Goal: Task Accomplishment & Management: Manage account settings

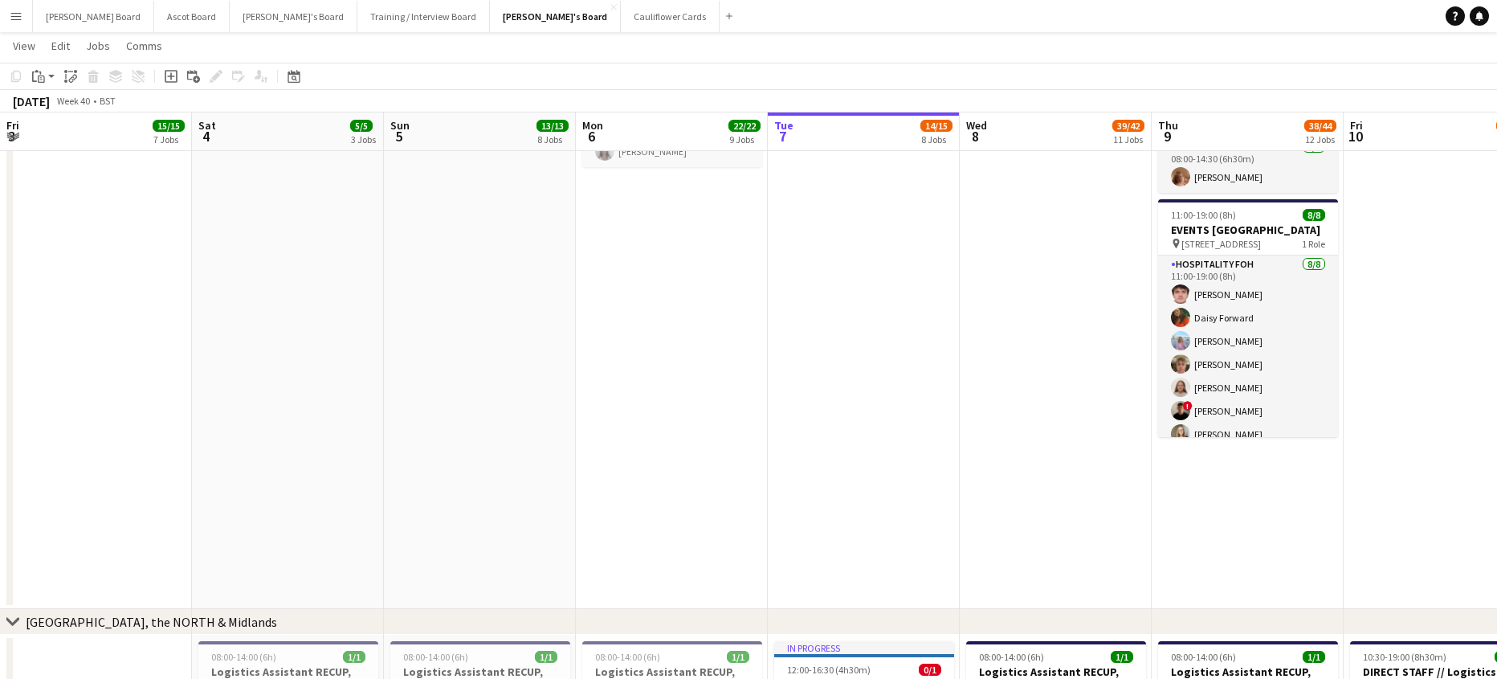
scroll to position [97, 0]
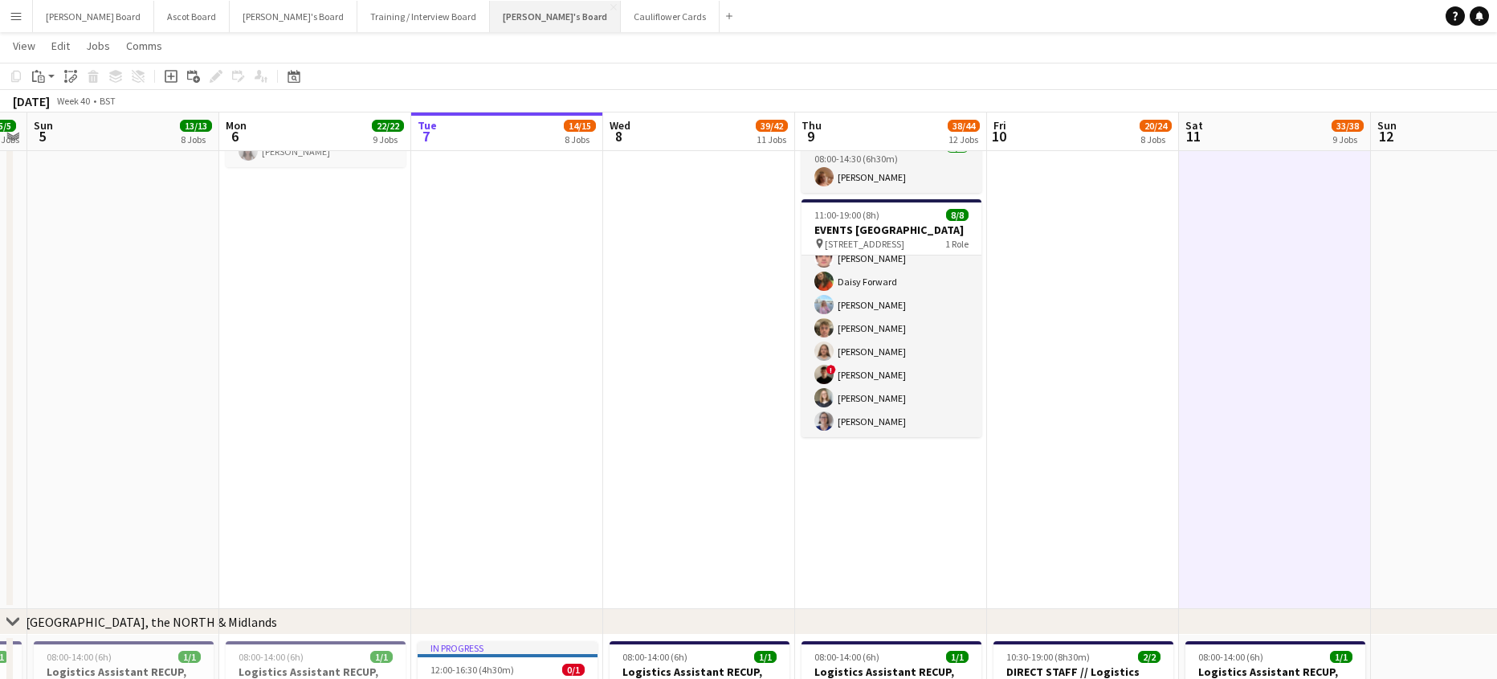
drag, startPoint x: 455, startPoint y: 27, endPoint x: 479, endPoint y: 28, distance: 24.2
click at [490, 27] on button "[PERSON_NAME]'s Board Close" at bounding box center [555, 16] width 131 height 31
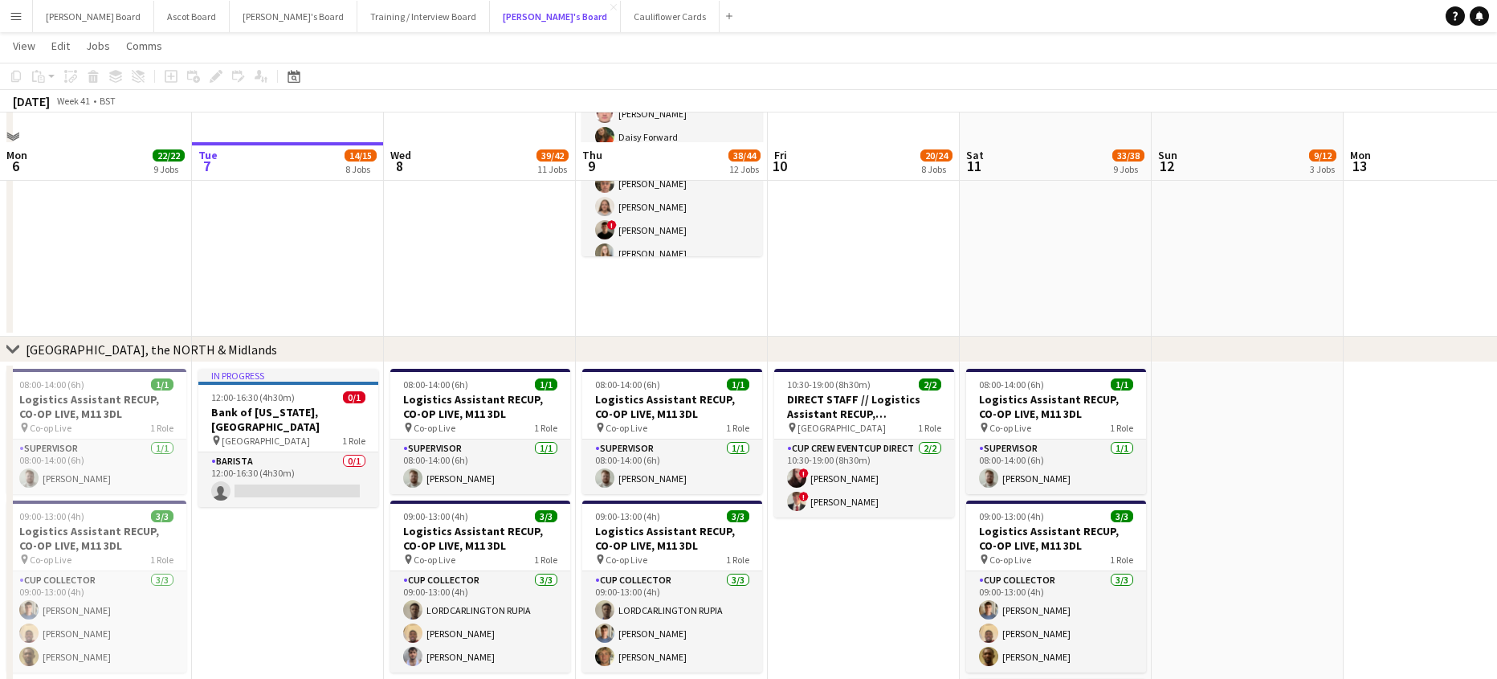
scroll to position [1967, 0]
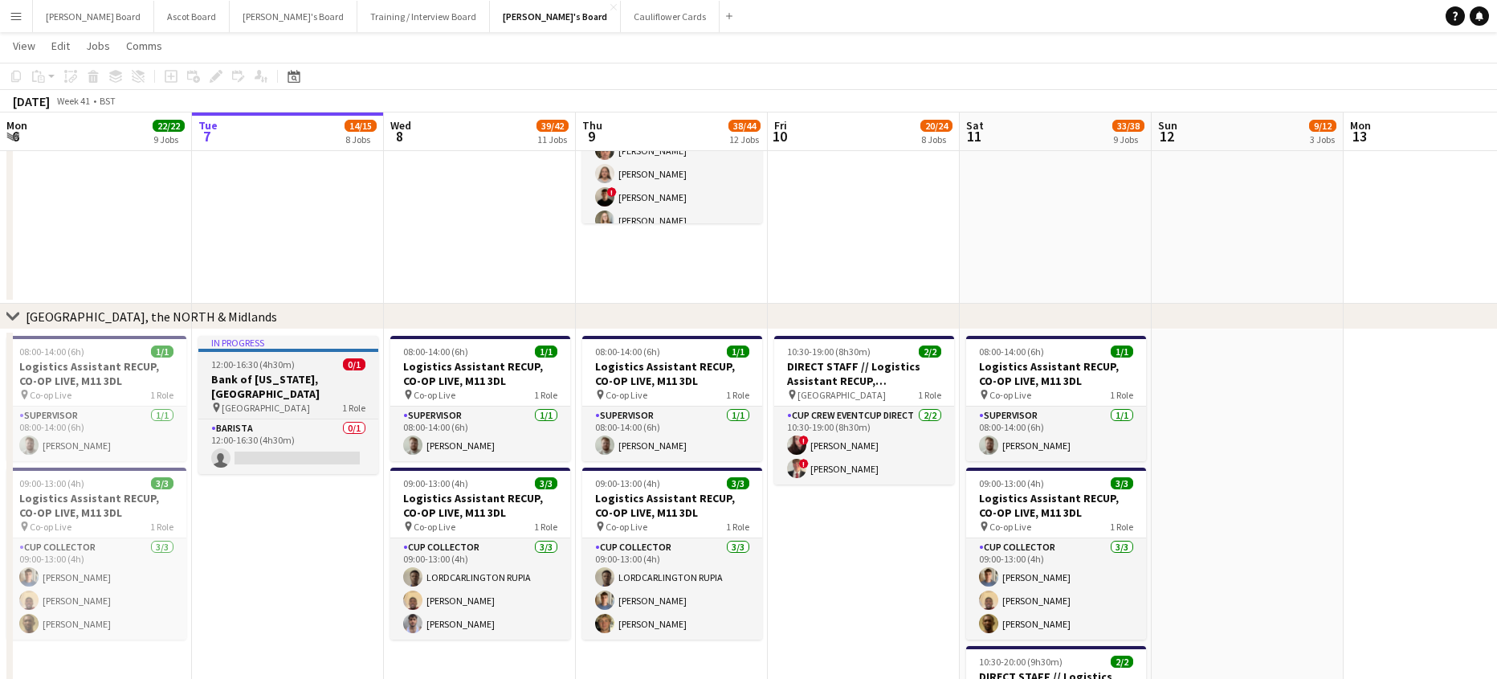
click at [256, 376] on h3 "Bank of [US_STATE], [GEOGRAPHIC_DATA]" at bounding box center [288, 386] width 180 height 29
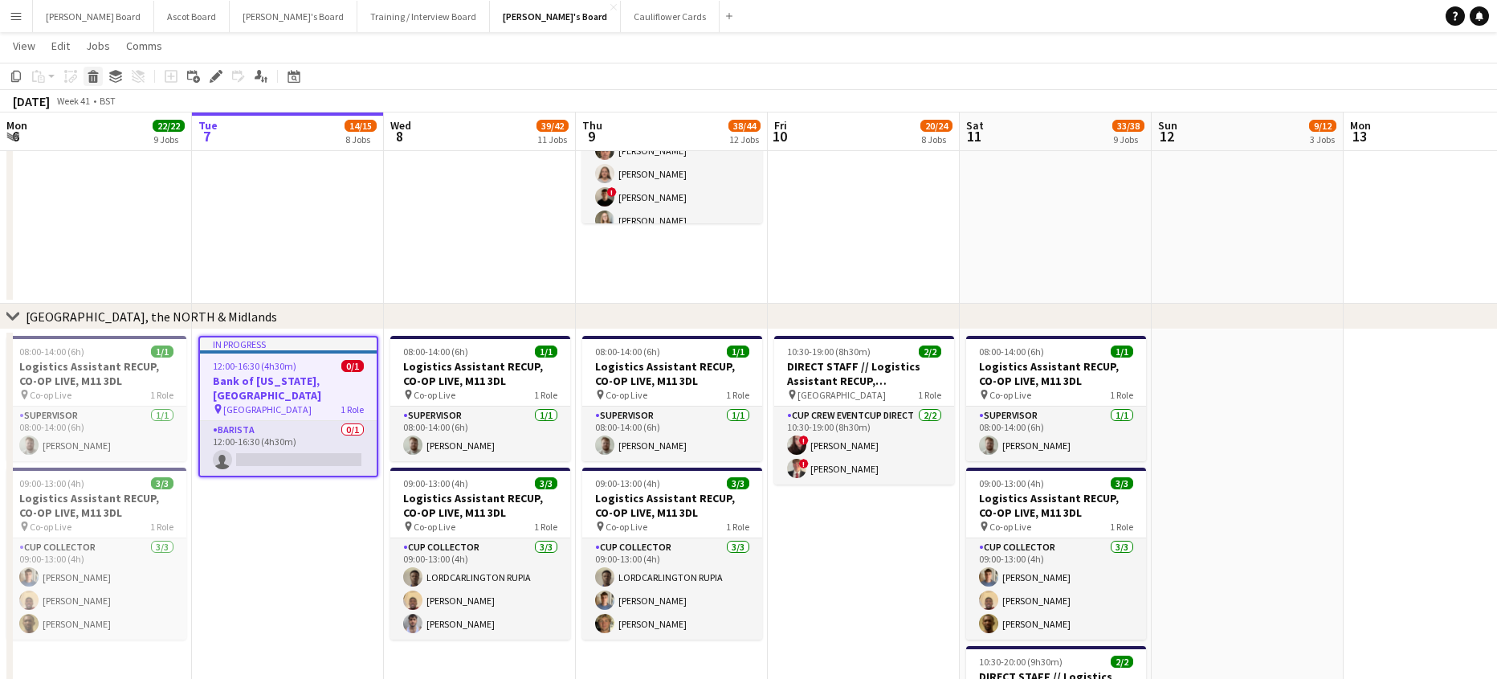
click at [96, 73] on icon at bounding box center [93, 72] width 10 height 4
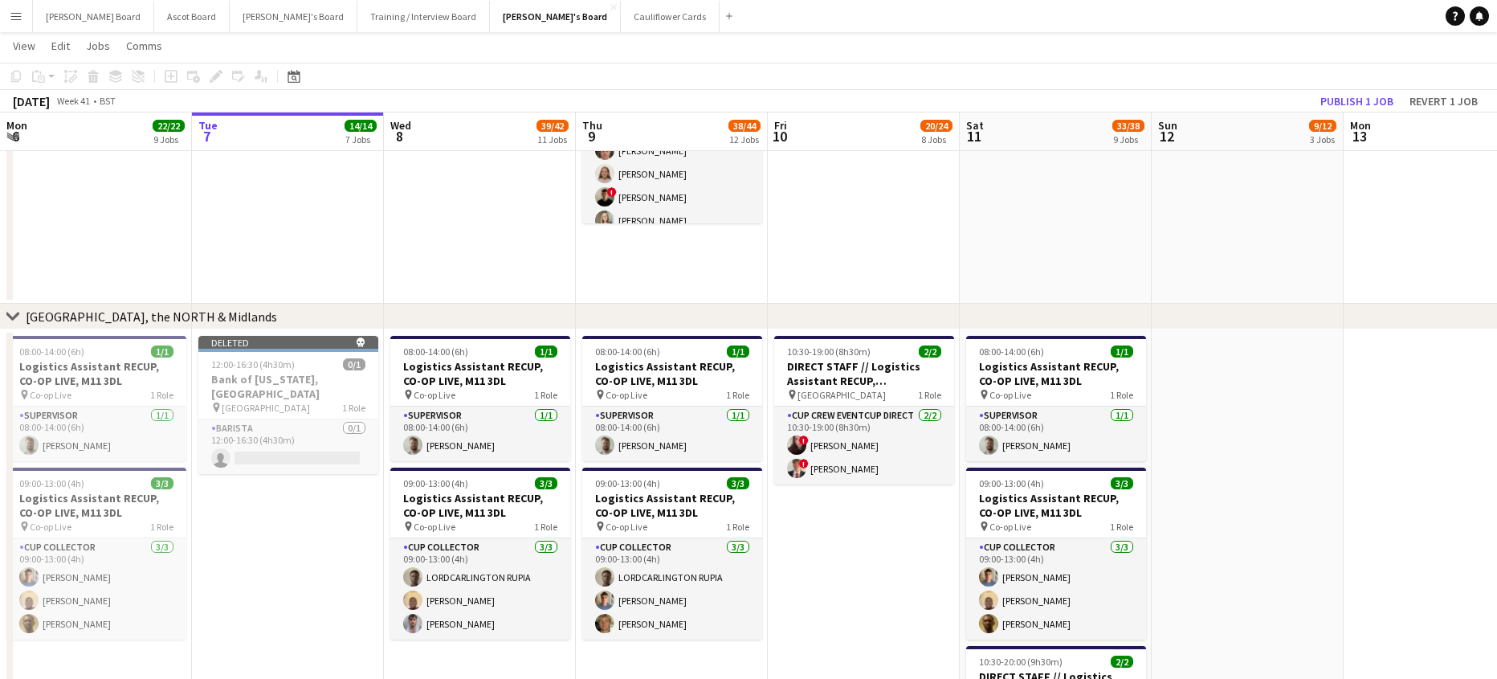
click at [1347, 88] on app-toolbar "Copy Paste Paste Ctrl+V Paste with crew Ctrl+Shift+V Paste linked Job [GEOGRAPH…" at bounding box center [748, 76] width 1497 height 27
click at [1344, 95] on button "Publish 1 job" at bounding box center [1357, 101] width 86 height 21
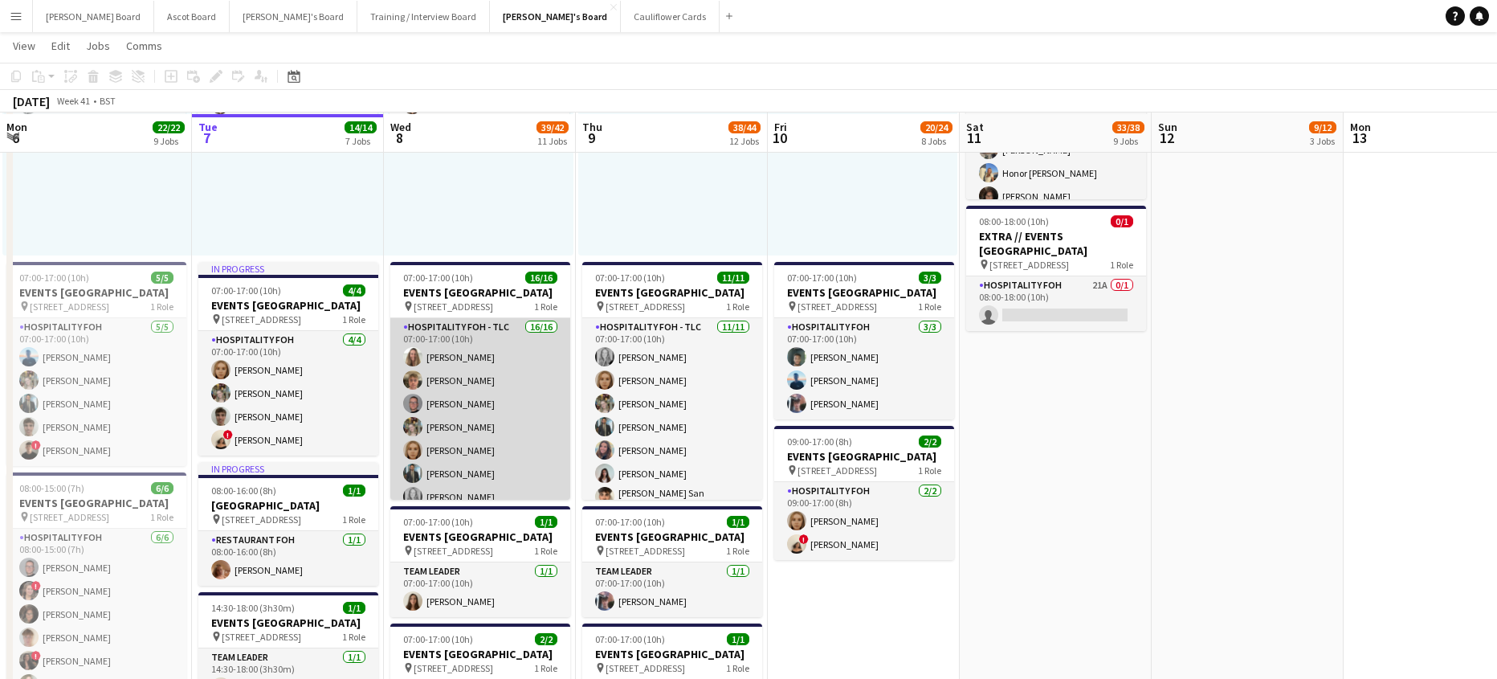
scroll to position [964, 0]
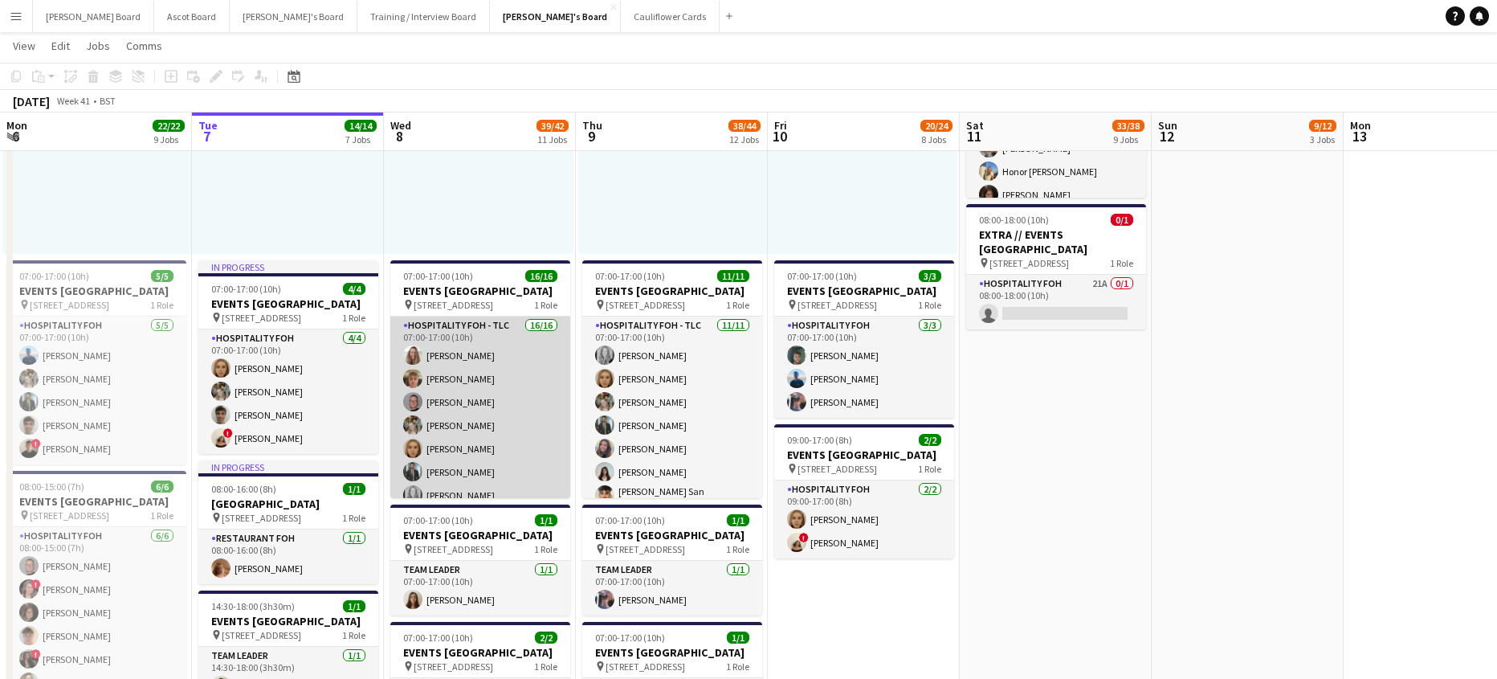
click at [513, 390] on app-card-role "Hospitality FOH - TLC 16/16 07:00-17:00 (10h) [PERSON_NAME] [PERSON_NAME] [PERS…" at bounding box center [480, 519] width 180 height 404
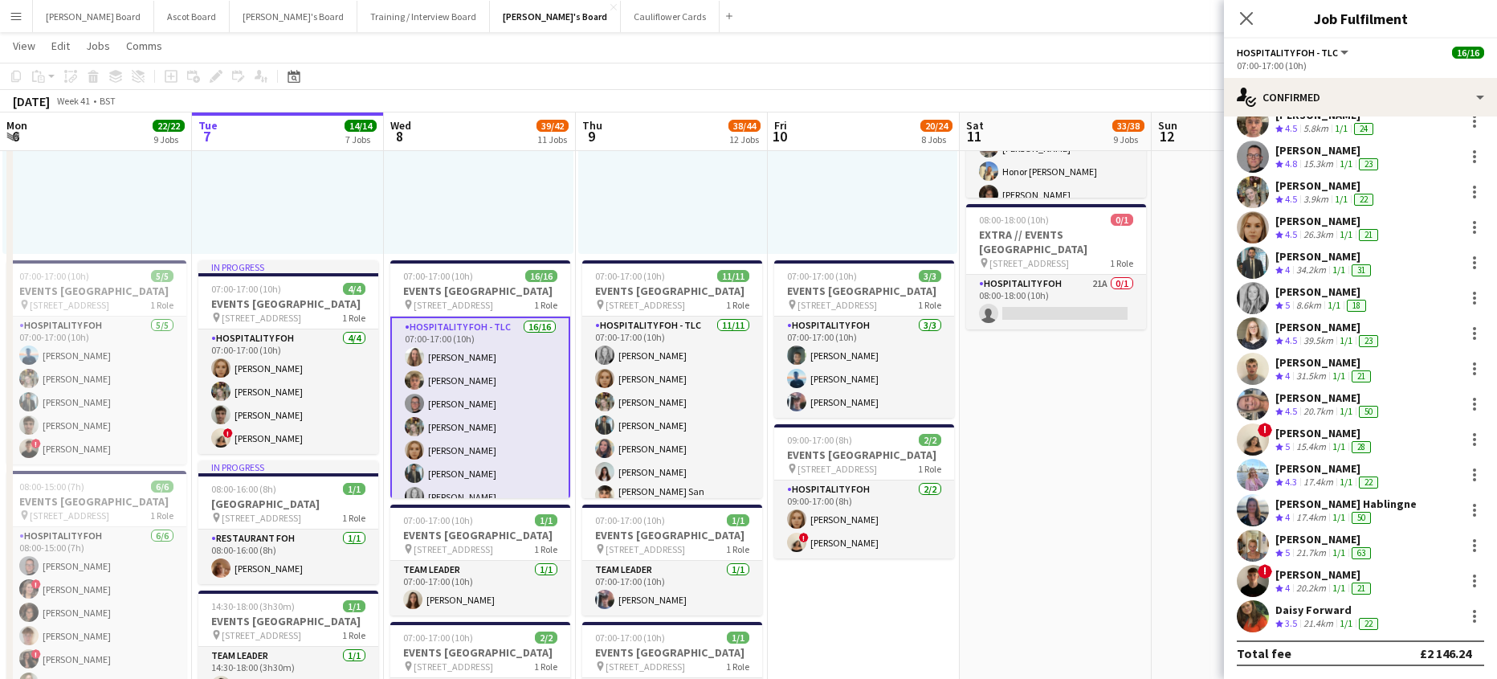
scroll to position [0, 557]
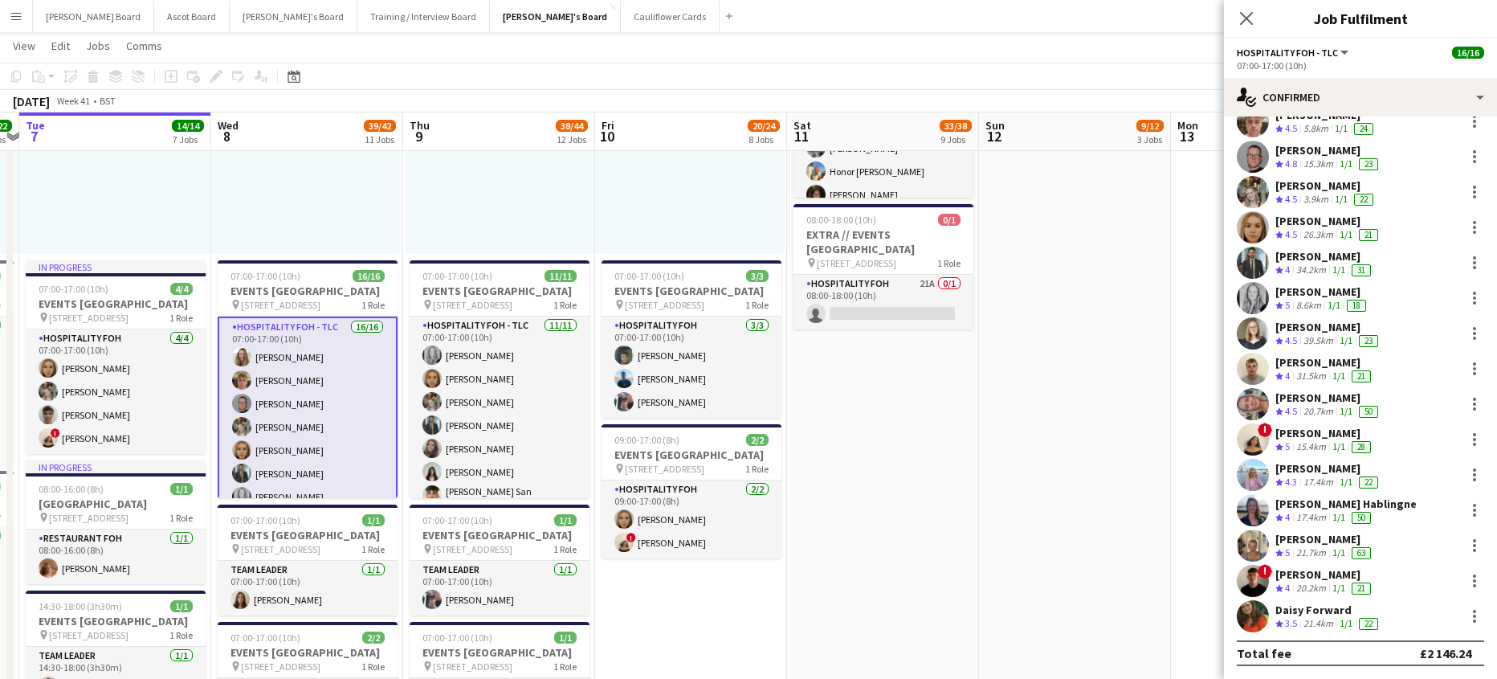
drag, startPoint x: 1067, startPoint y: 473, endPoint x: 894, endPoint y: 513, distance: 177.1
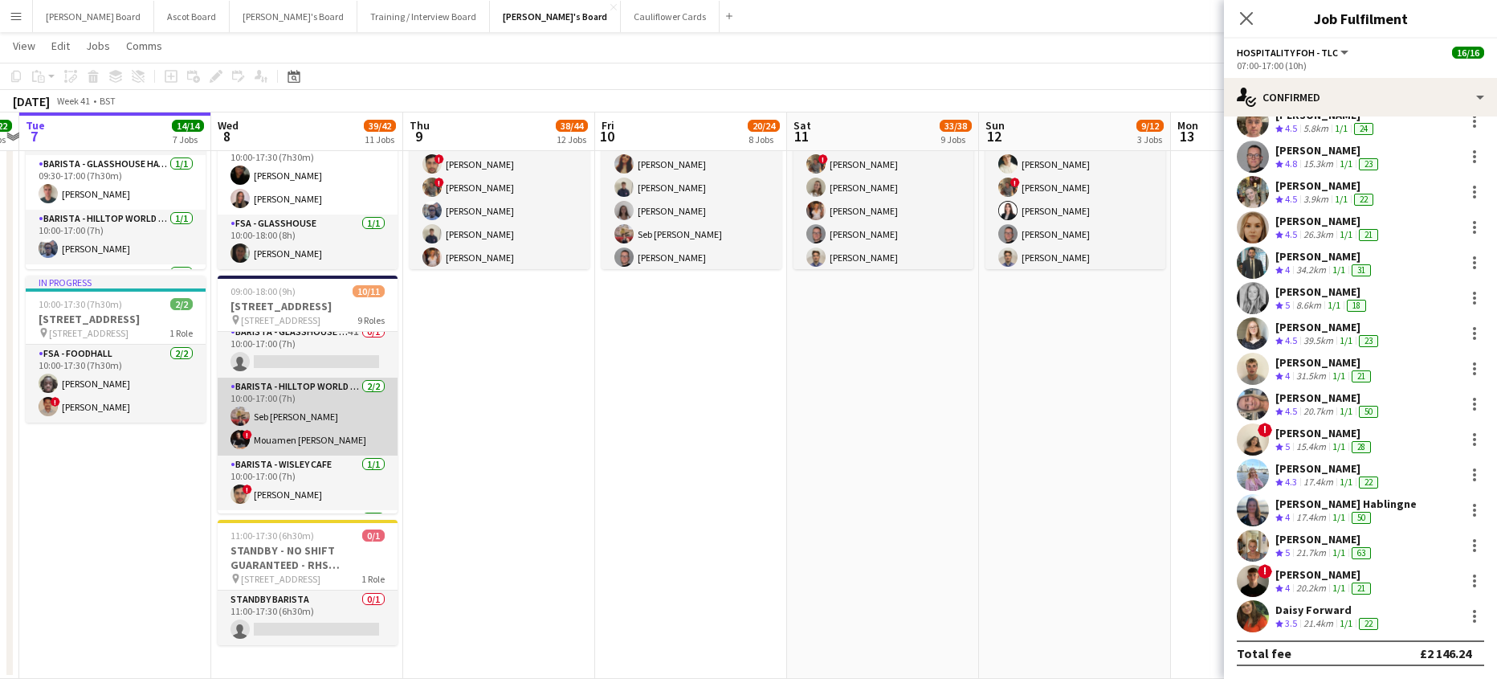
scroll to position [214, 0]
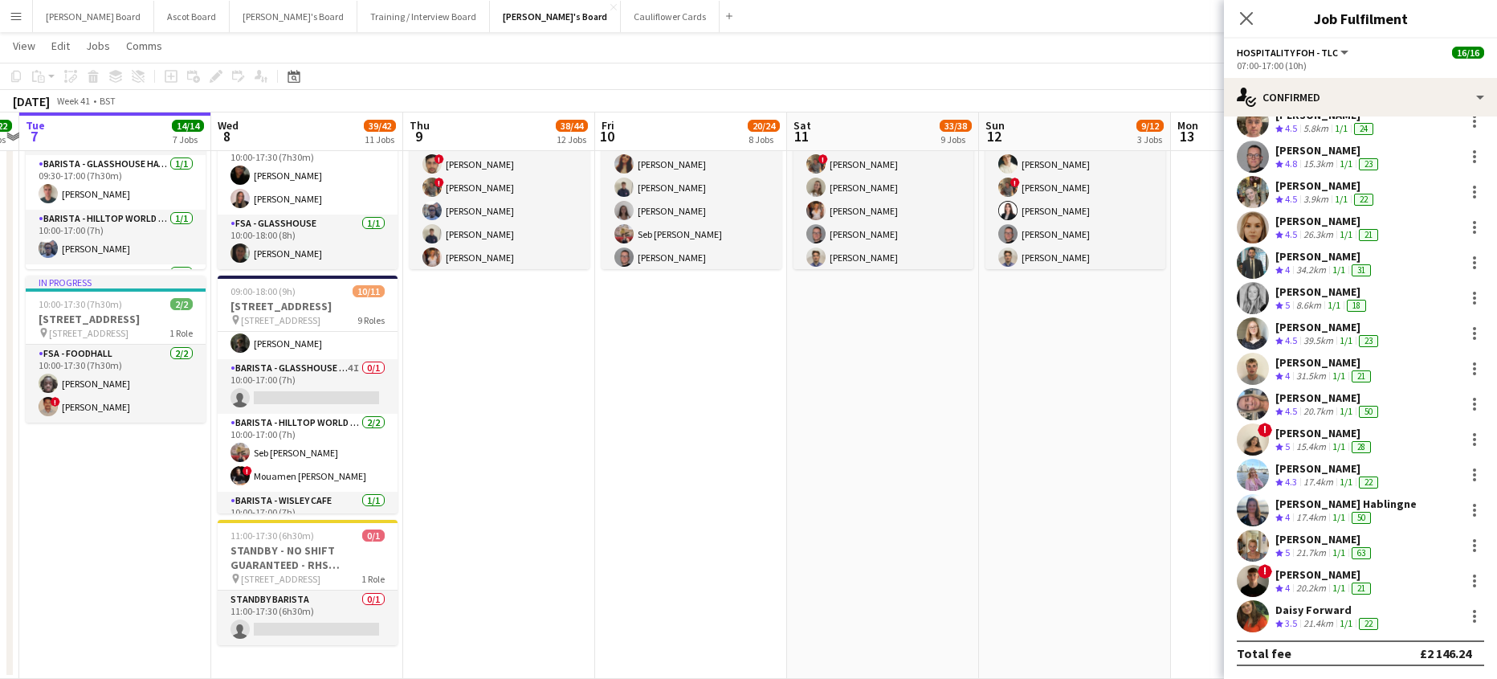
click at [750, 474] on app-date-cell "09:00-18:00 (9h) 6/10 AVAILABILITY LIST - RHS [STREET_ADDRESS] pin Woking, GU23…" at bounding box center [691, 352] width 192 height 654
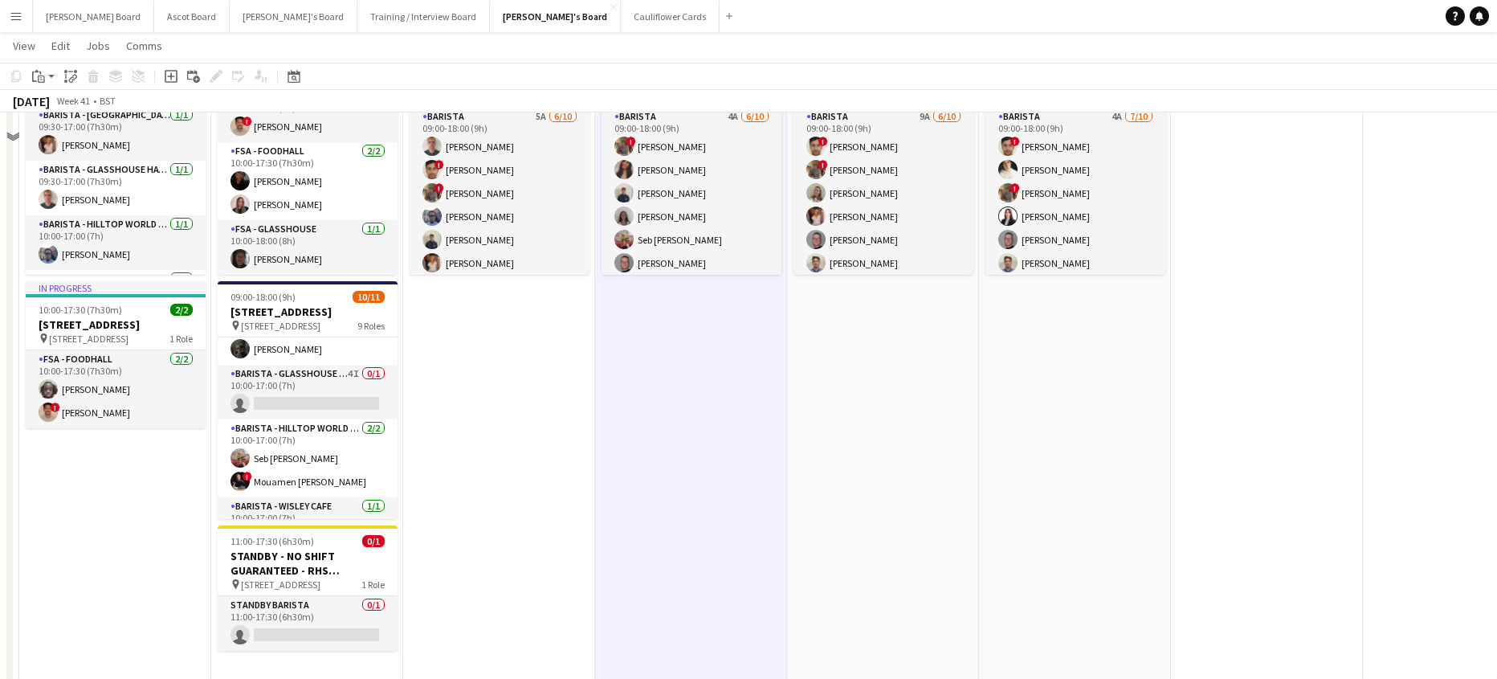
scroll to position [2931, 0]
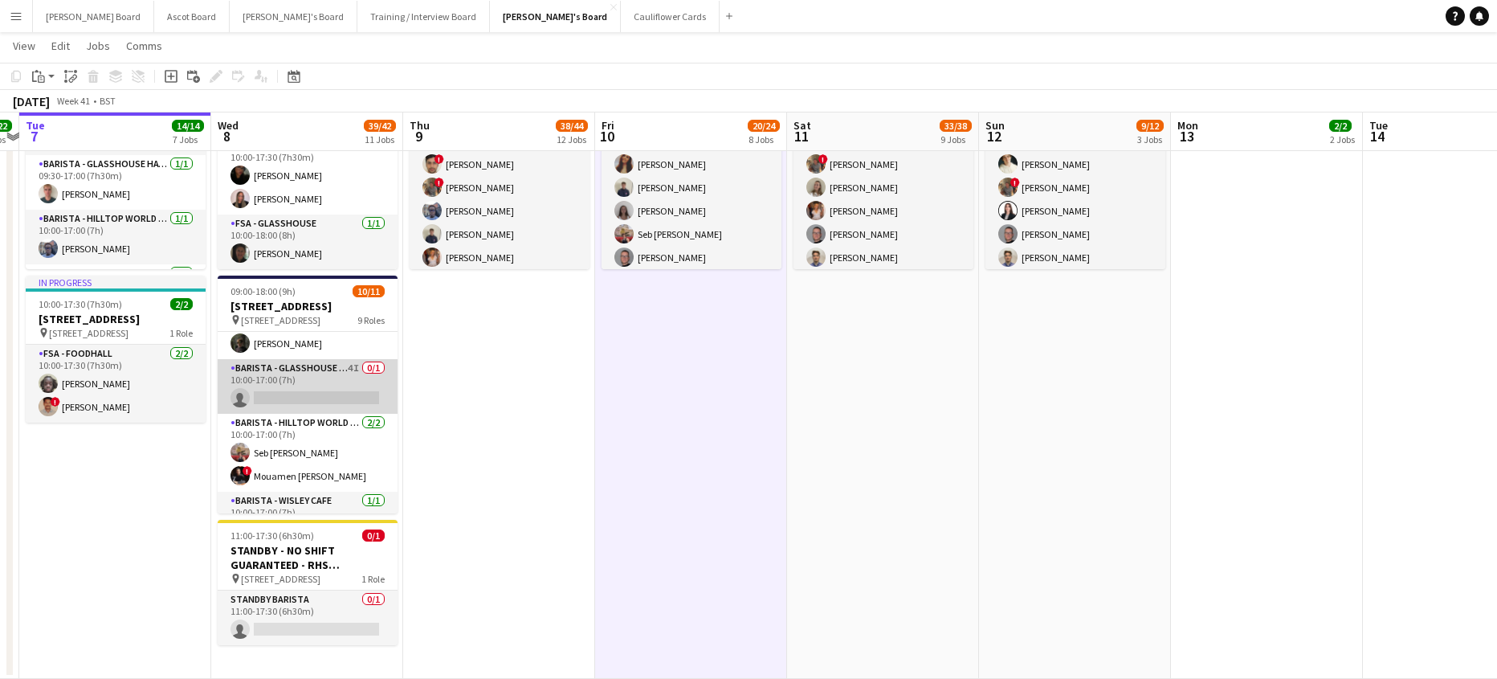
click at [344, 406] on app-card-role "Barista - Glasshouse Kitchen TV2 4I 0/1 10:00-17:00 (7h) single-neutral-actions" at bounding box center [308, 386] width 180 height 55
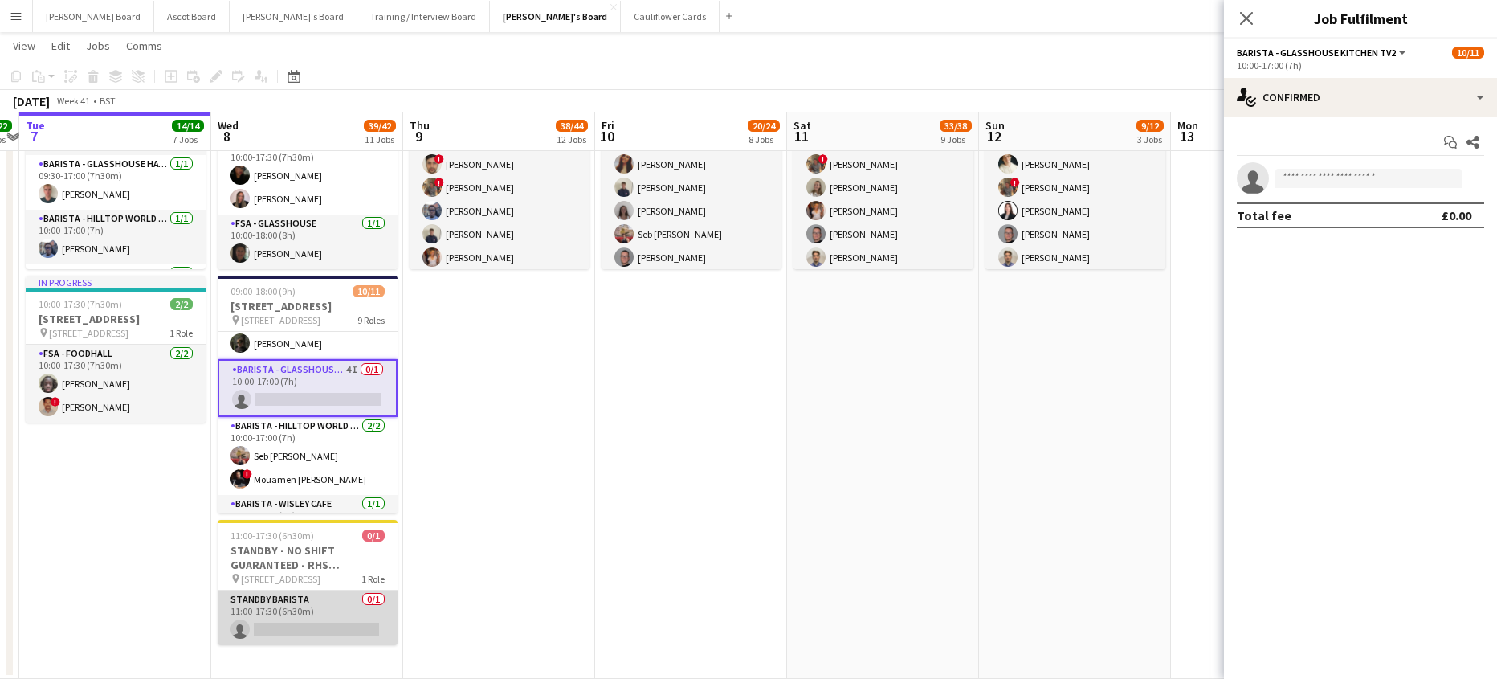
click at [335, 623] on app-card-role "STANDBY BARISTA 0/1 11:00-17:30 (6h30m) single-neutral-actions" at bounding box center [308, 617] width 180 height 55
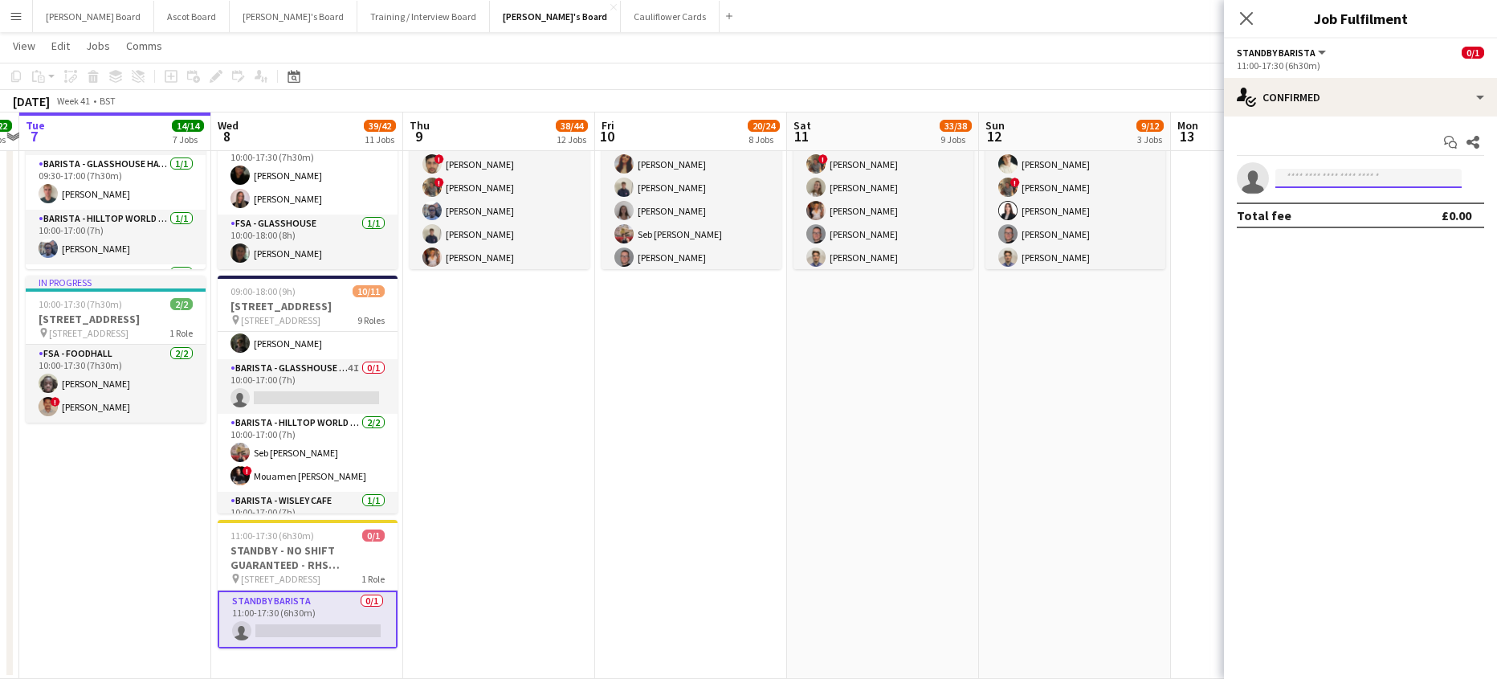
click at [1346, 173] on input at bounding box center [1369, 178] width 186 height 19
type input "*"
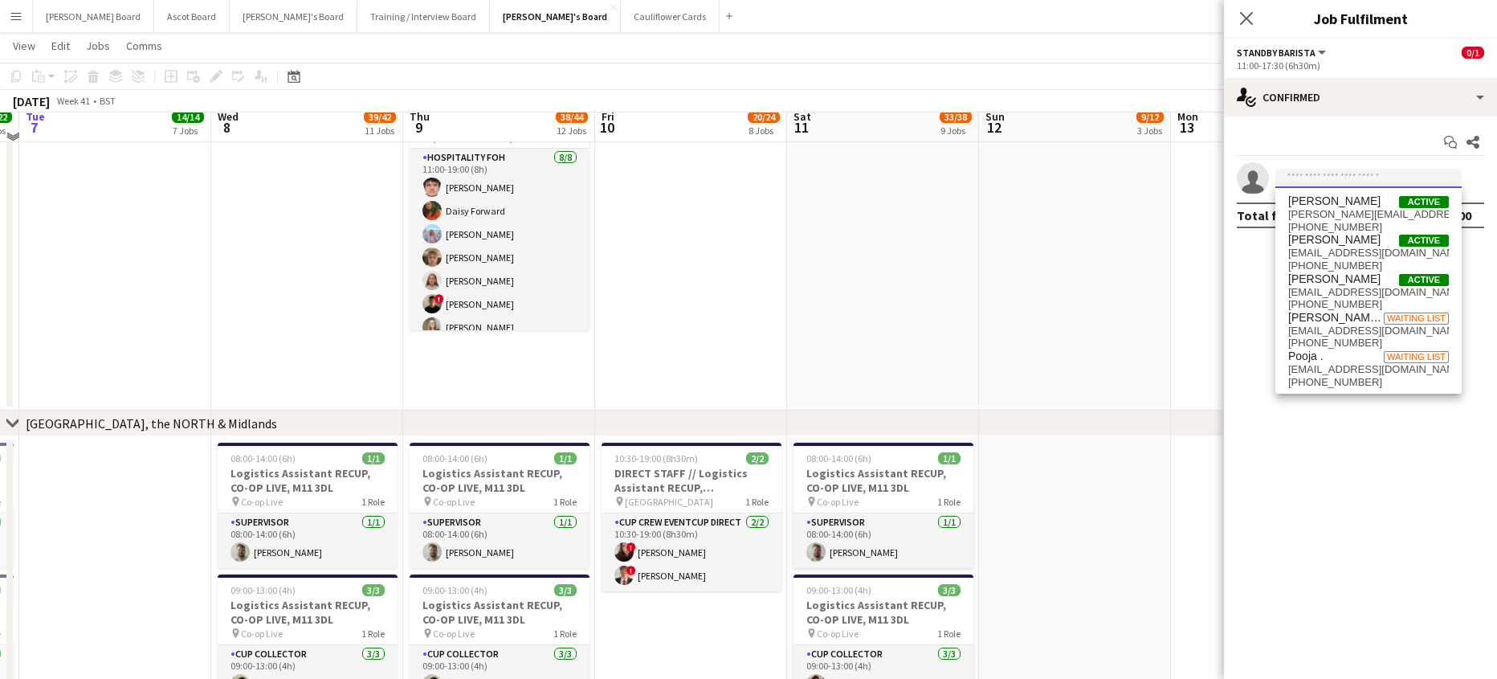
scroll to position [1538, 0]
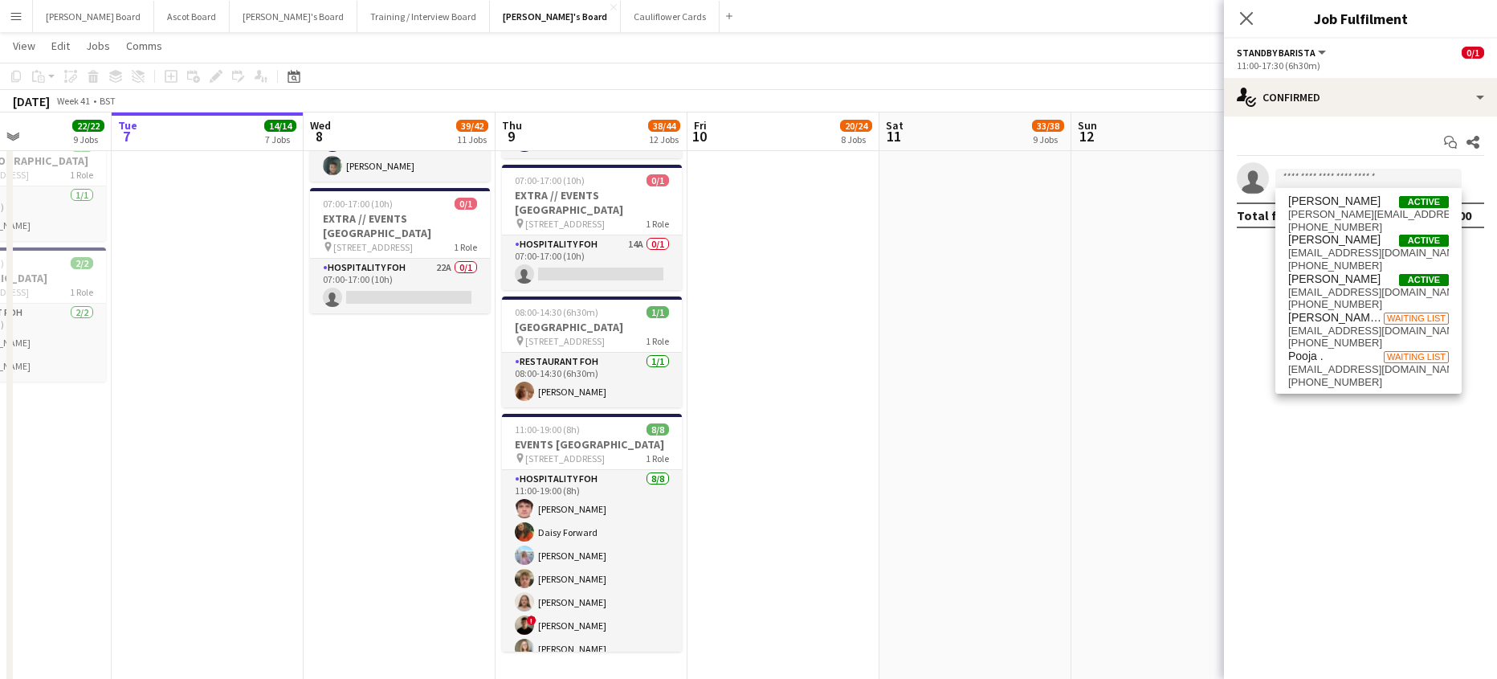
drag, startPoint x: 677, startPoint y: 434, endPoint x: 814, endPoint y: 447, distance: 137.2
click at [809, 450] on app-calendar-viewport "Sat 4 5/5 3 Jobs Sun 5 13/13 8 Jobs Mon 6 22/22 9 Jobs Tue 7 14/14 7 Jobs Wed 8…" at bounding box center [748, 297] width 1497 height 3547
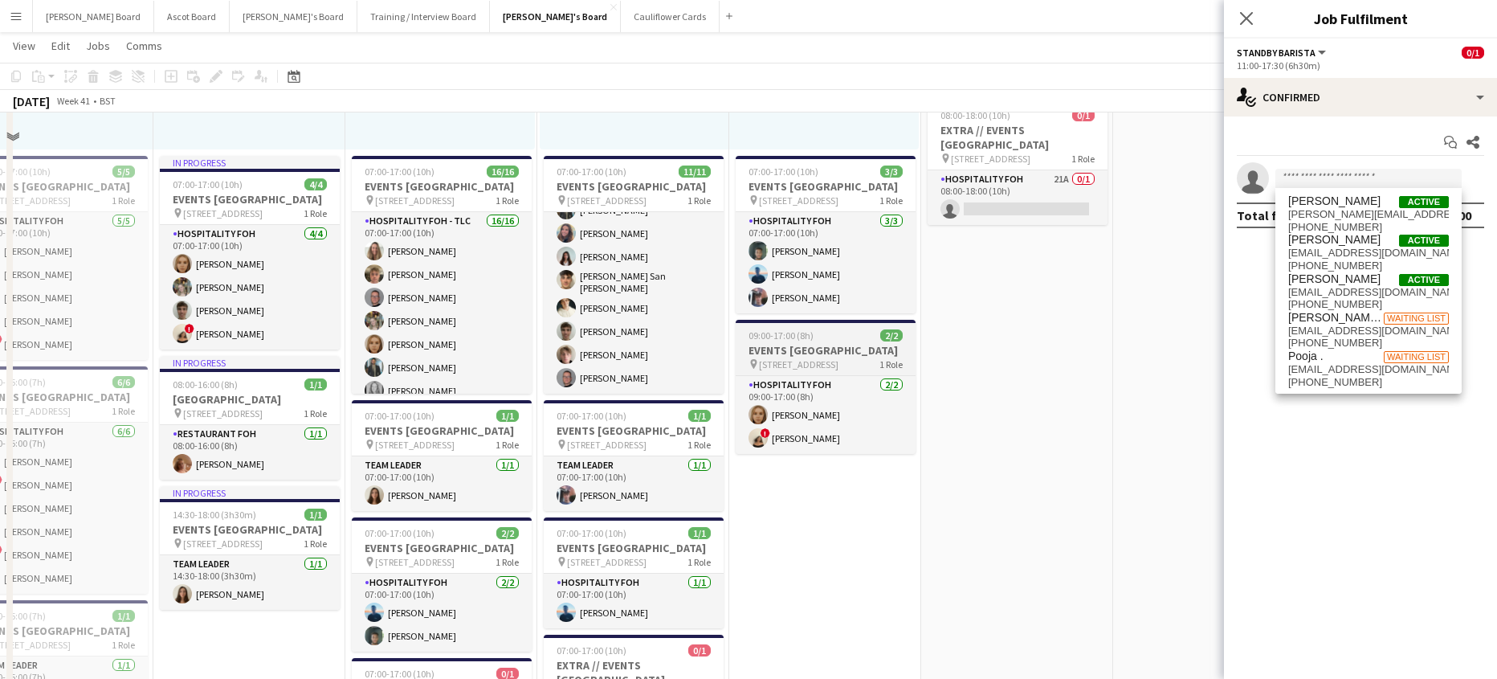
scroll to position [1003, 0]
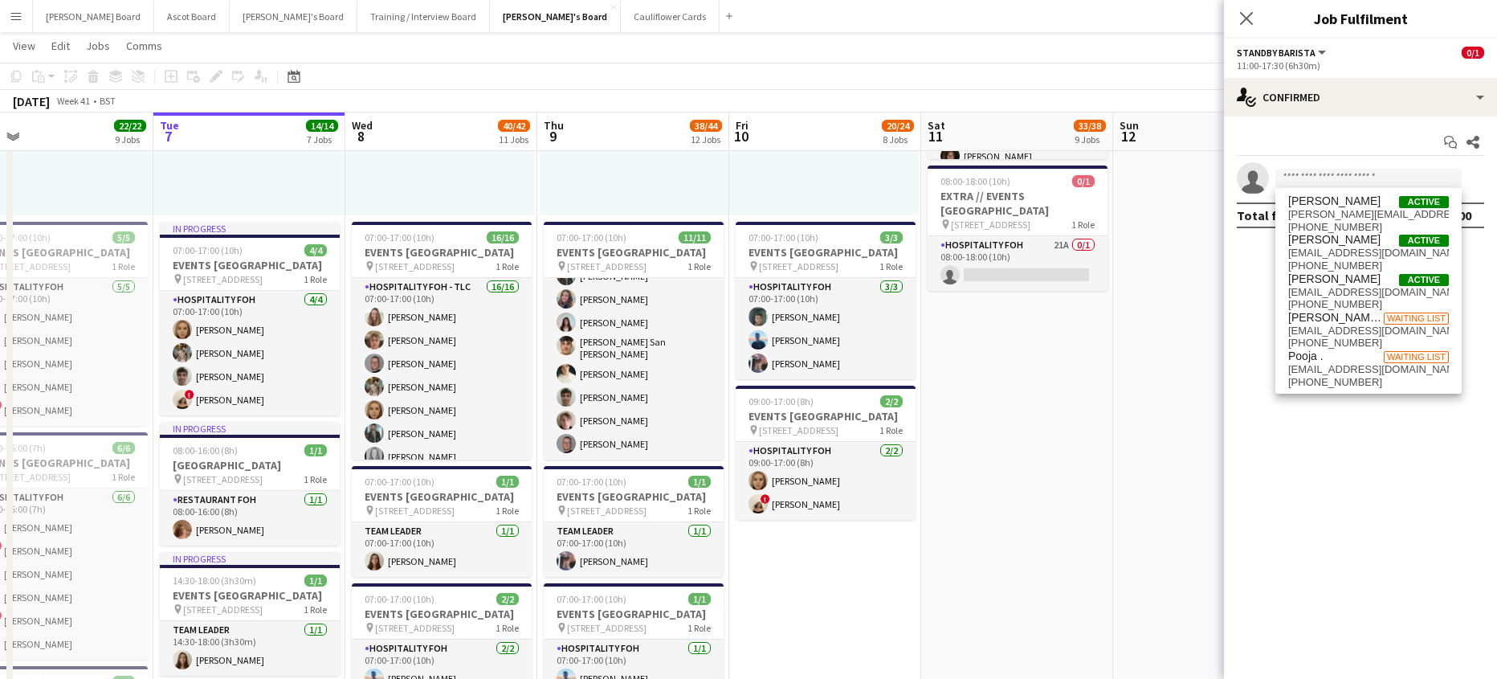
click at [968, 495] on app-date-cell "07:00-18:00 (11h) 1/1 EVENTS [GEOGRAPHIC_DATA] pin Woking, GU21 4YH 1 Role TEAM…" at bounding box center [1017, 451] width 192 height 1634
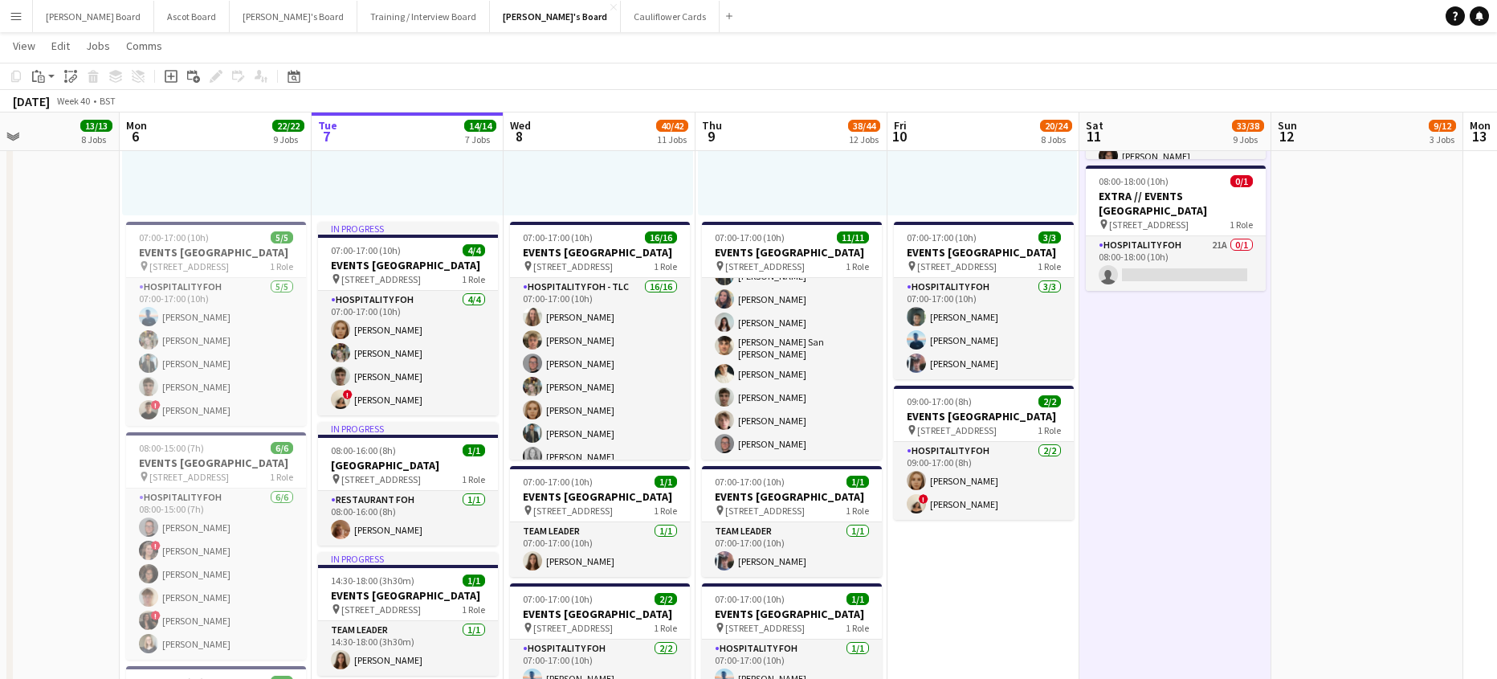
drag, startPoint x: 392, startPoint y: 467, endPoint x: 572, endPoint y: 480, distance: 180.4
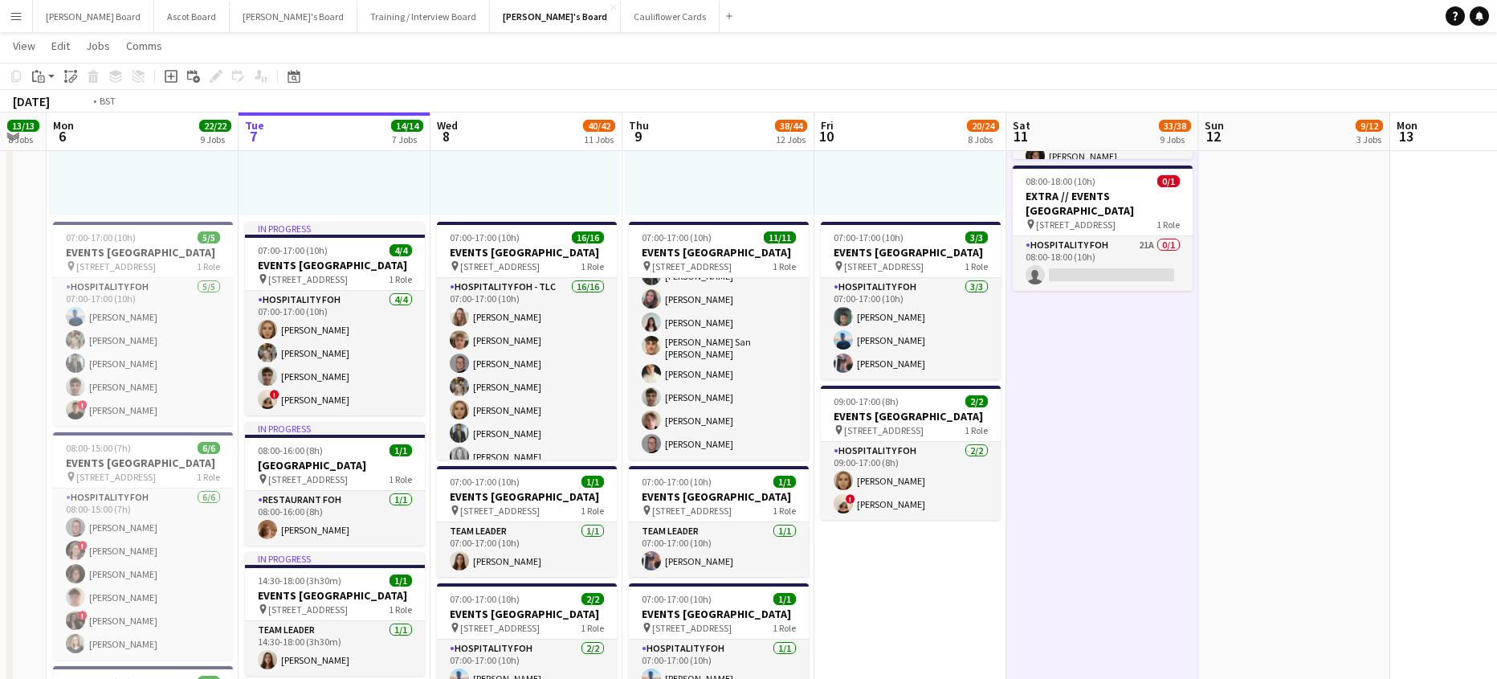
drag, startPoint x: 786, startPoint y: 488, endPoint x: 743, endPoint y: 498, distance: 44.6
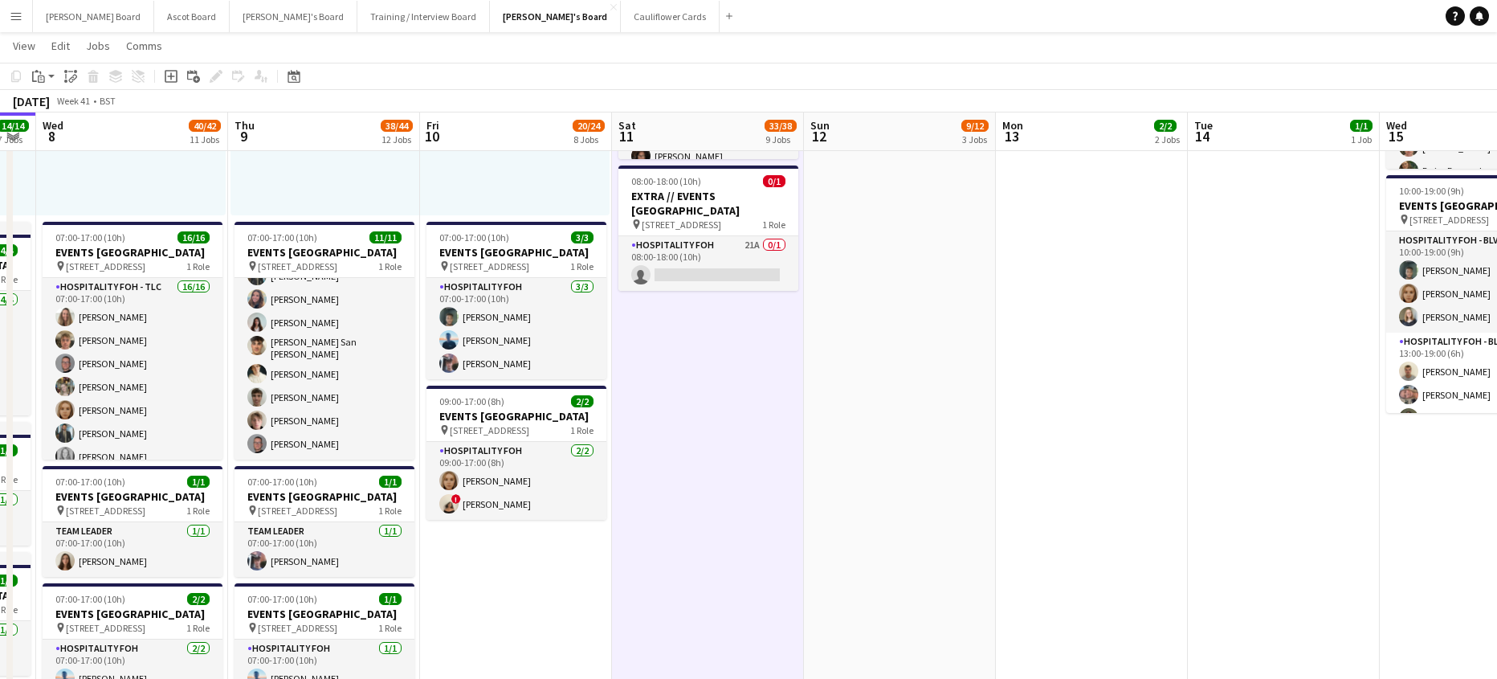
scroll to position [0, 545]
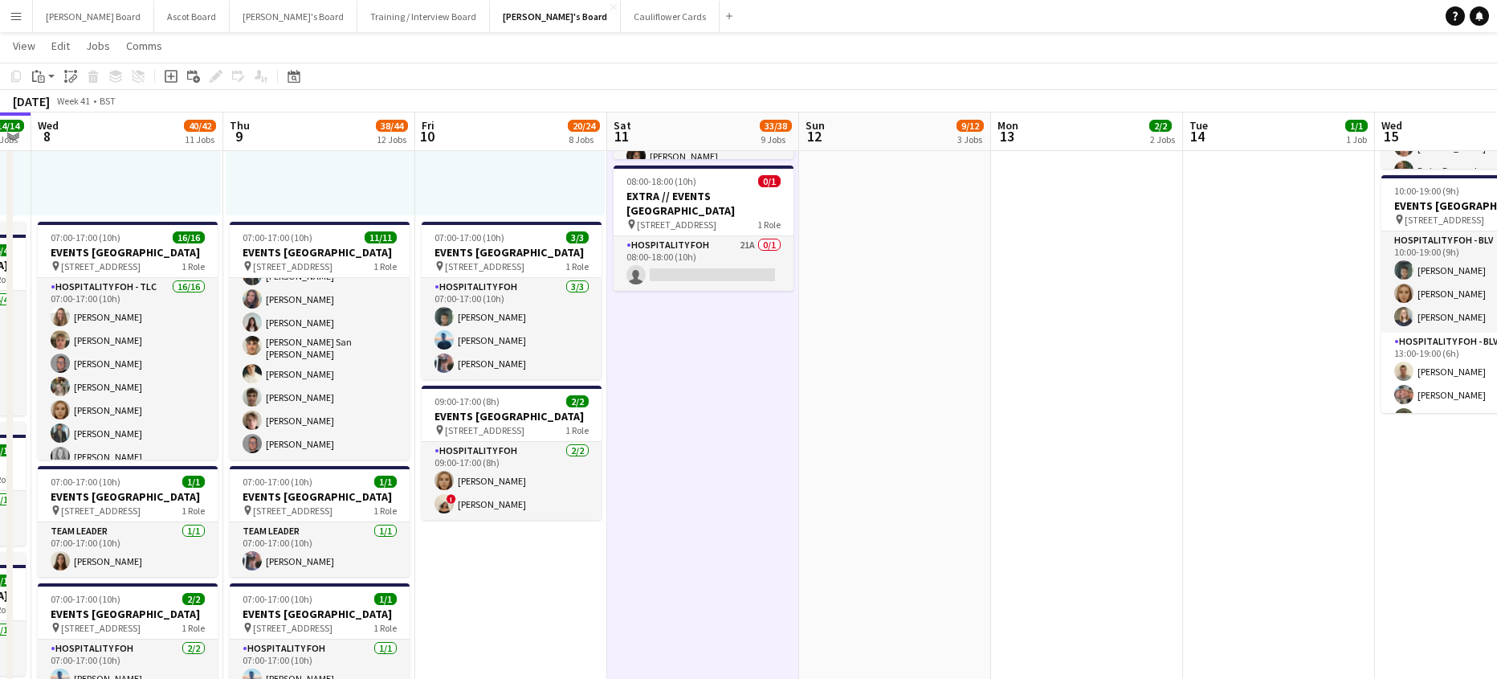
drag, startPoint x: 1006, startPoint y: 463, endPoint x: 810, endPoint y: 482, distance: 197.0
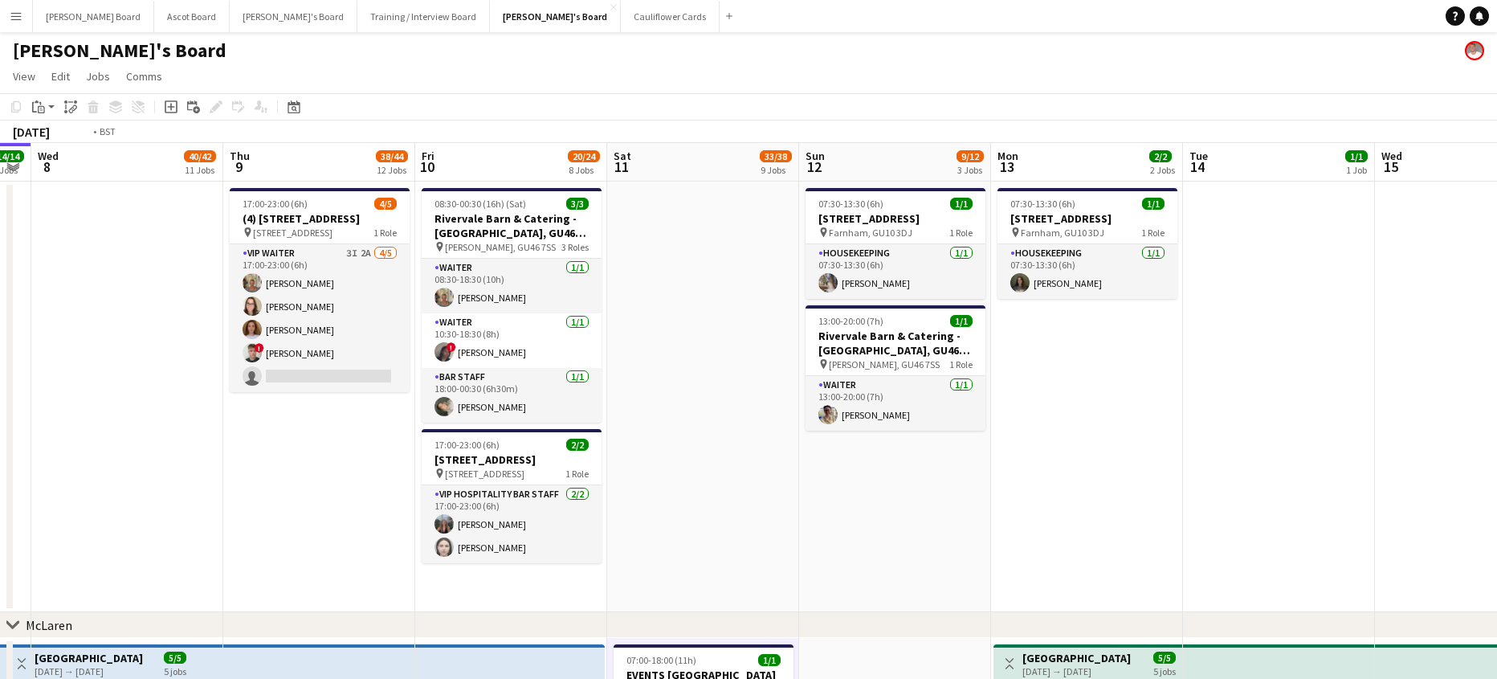
scroll to position [0, 334]
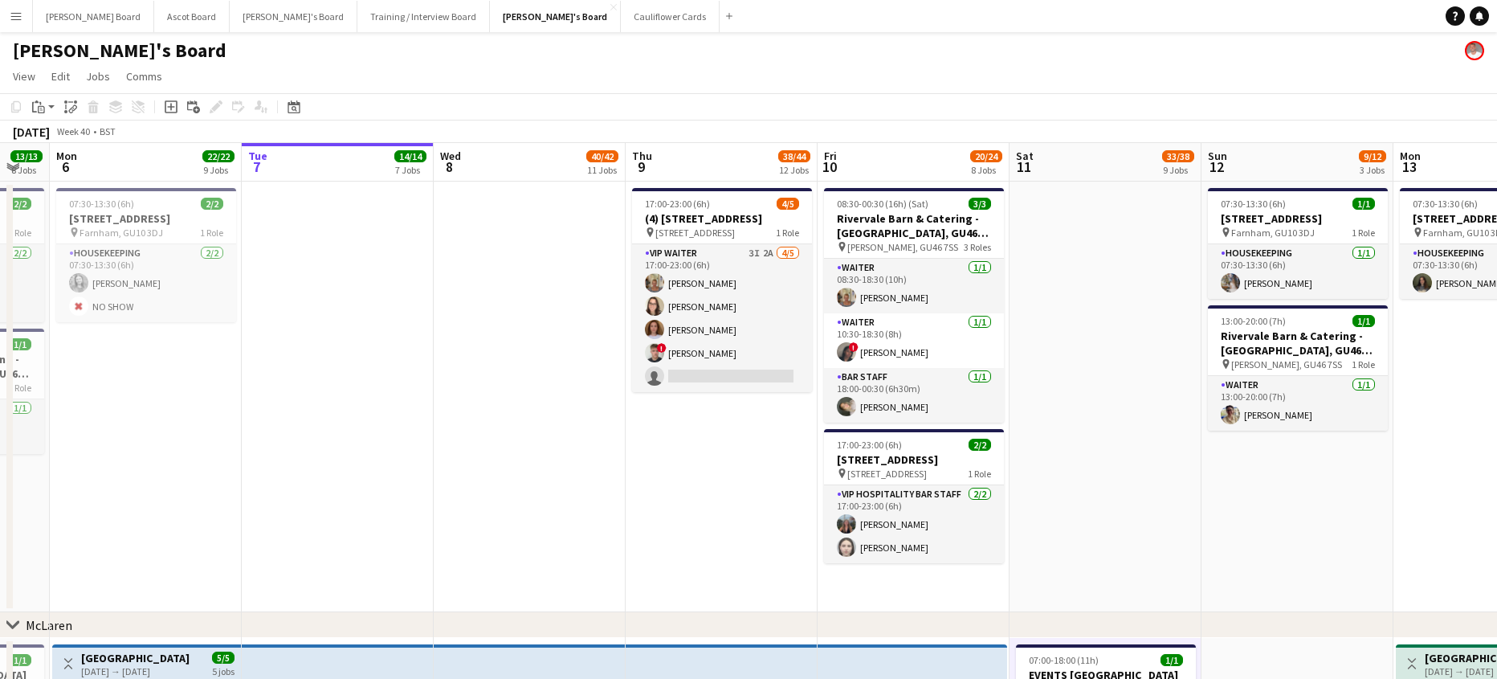
drag, startPoint x: 522, startPoint y: 396, endPoint x: 615, endPoint y: 401, distance: 93.3
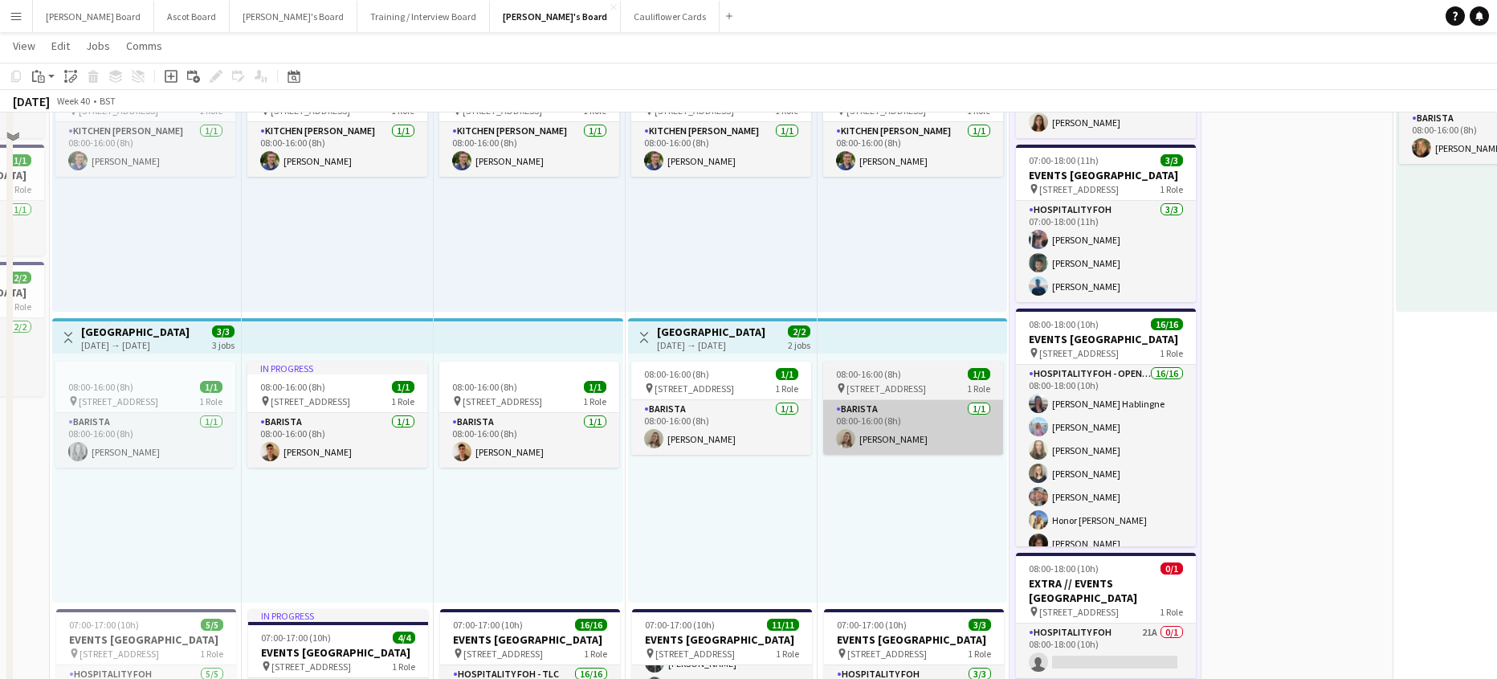
scroll to position [643, 0]
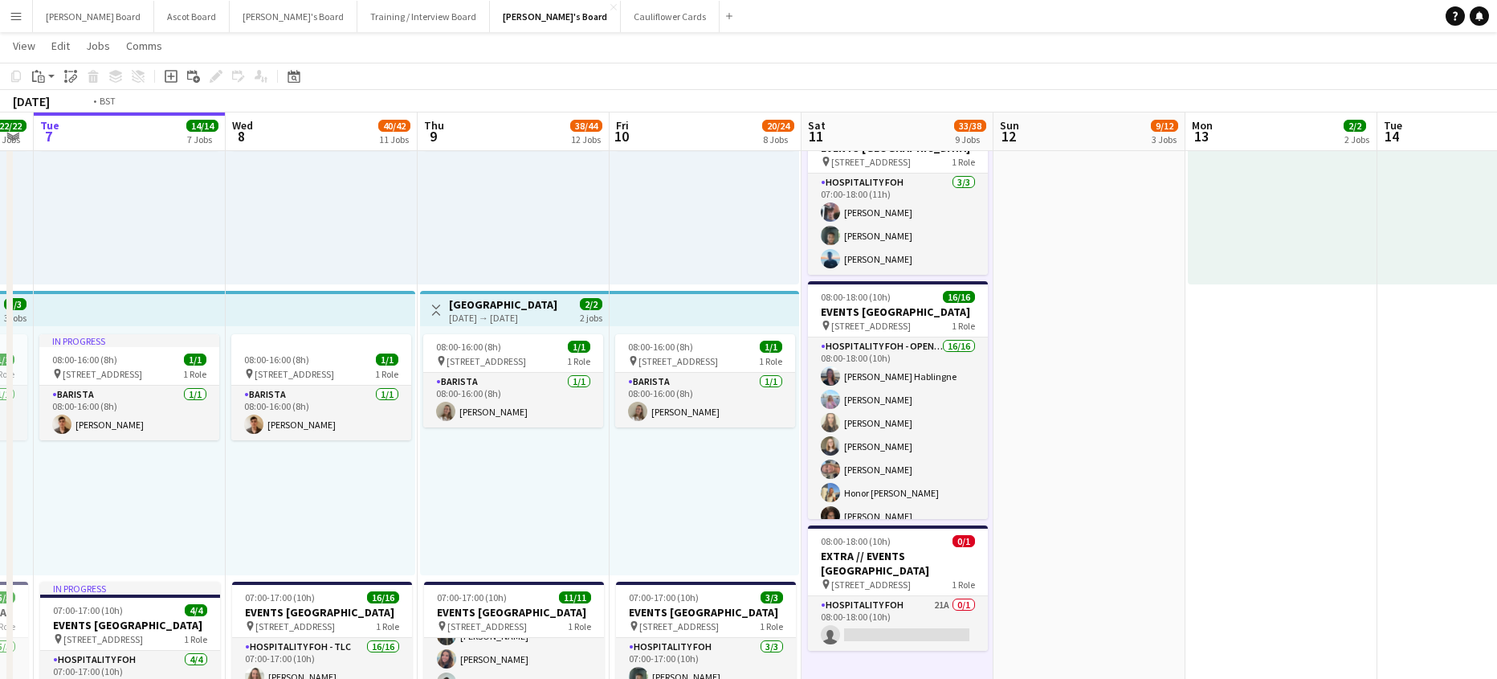
drag, startPoint x: 811, startPoint y: 438, endPoint x: 627, endPoint y: 457, distance: 185.0
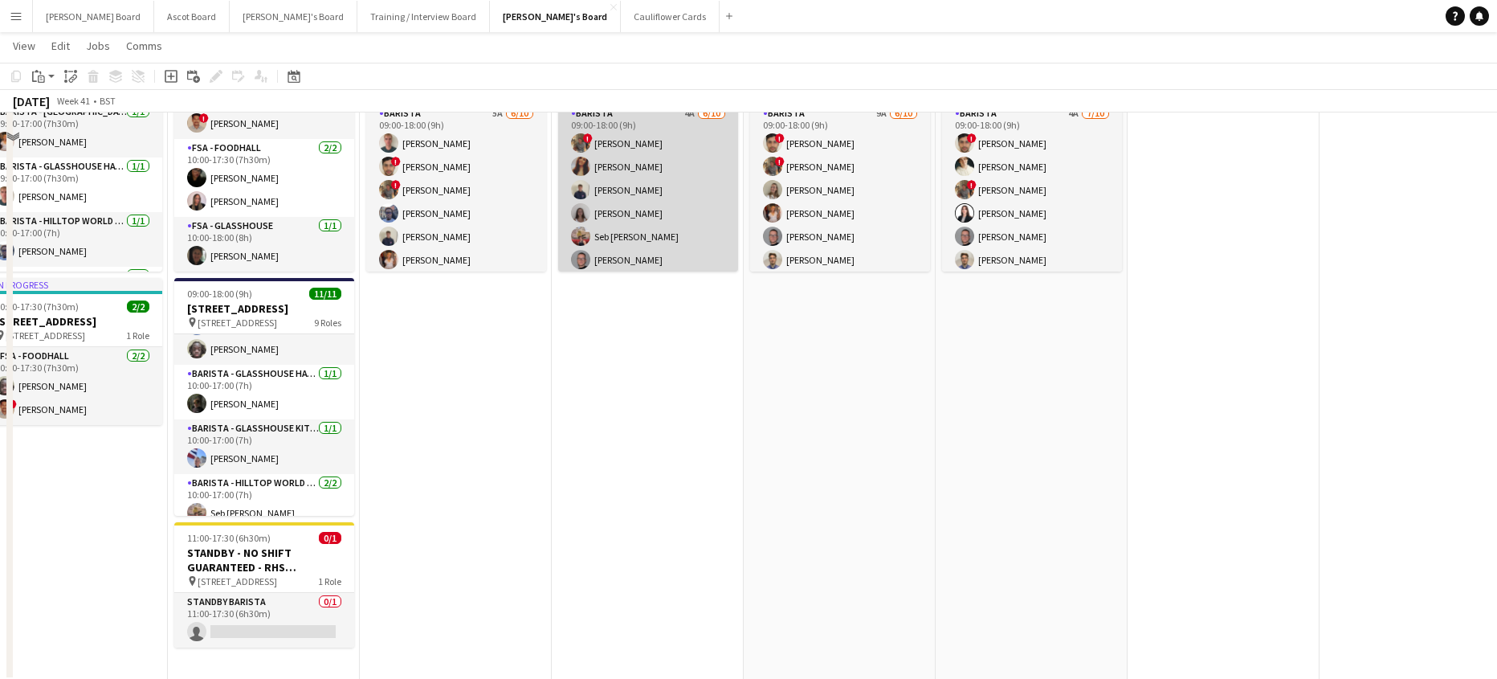
scroll to position [3022, 0]
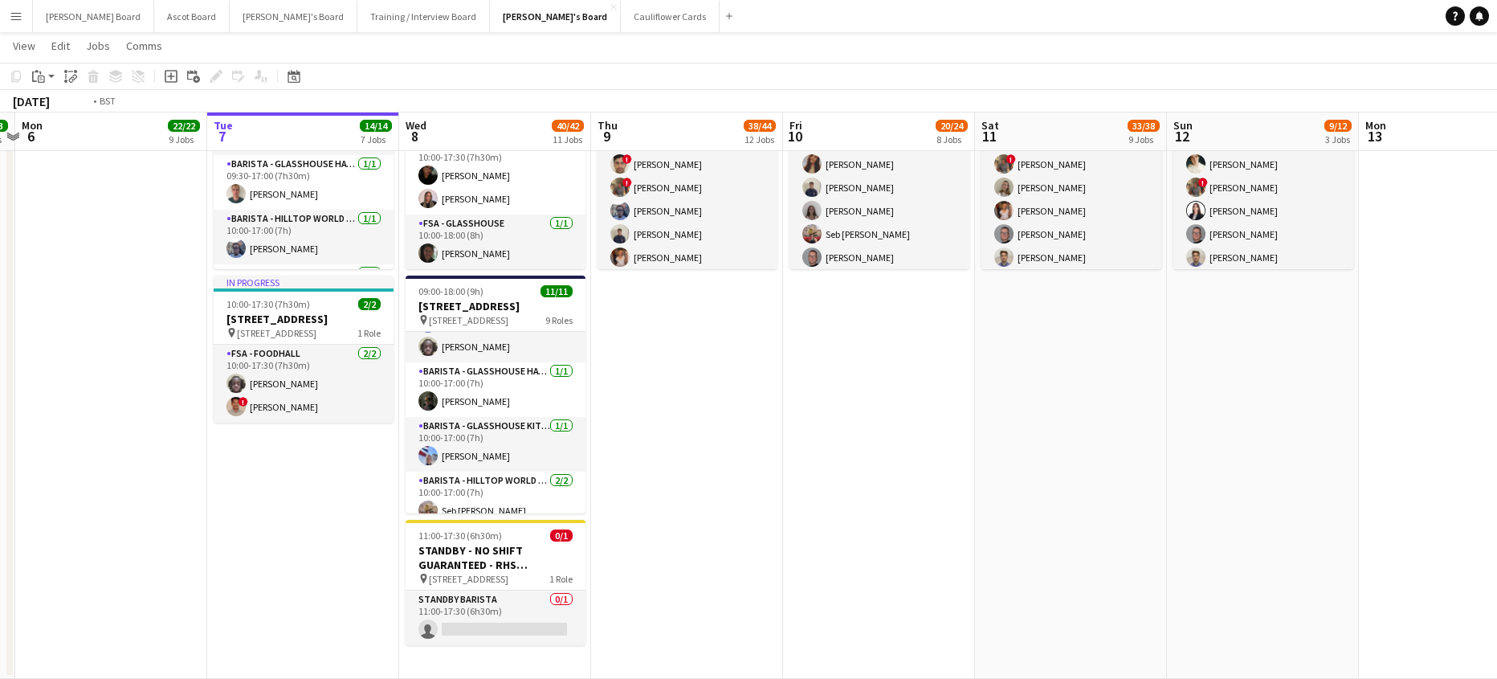
drag, startPoint x: 491, startPoint y: 605, endPoint x: 683, endPoint y: 596, distance: 192.2
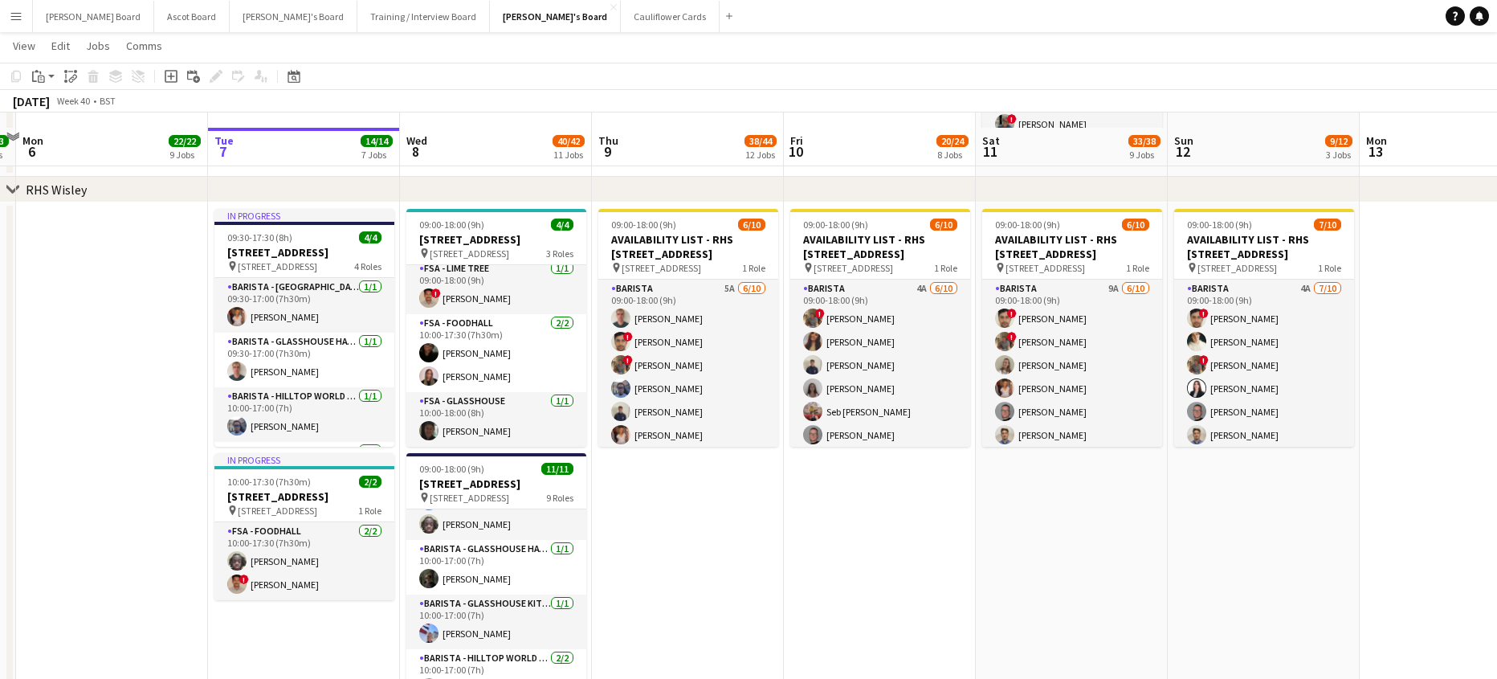
scroll to position [2808, 0]
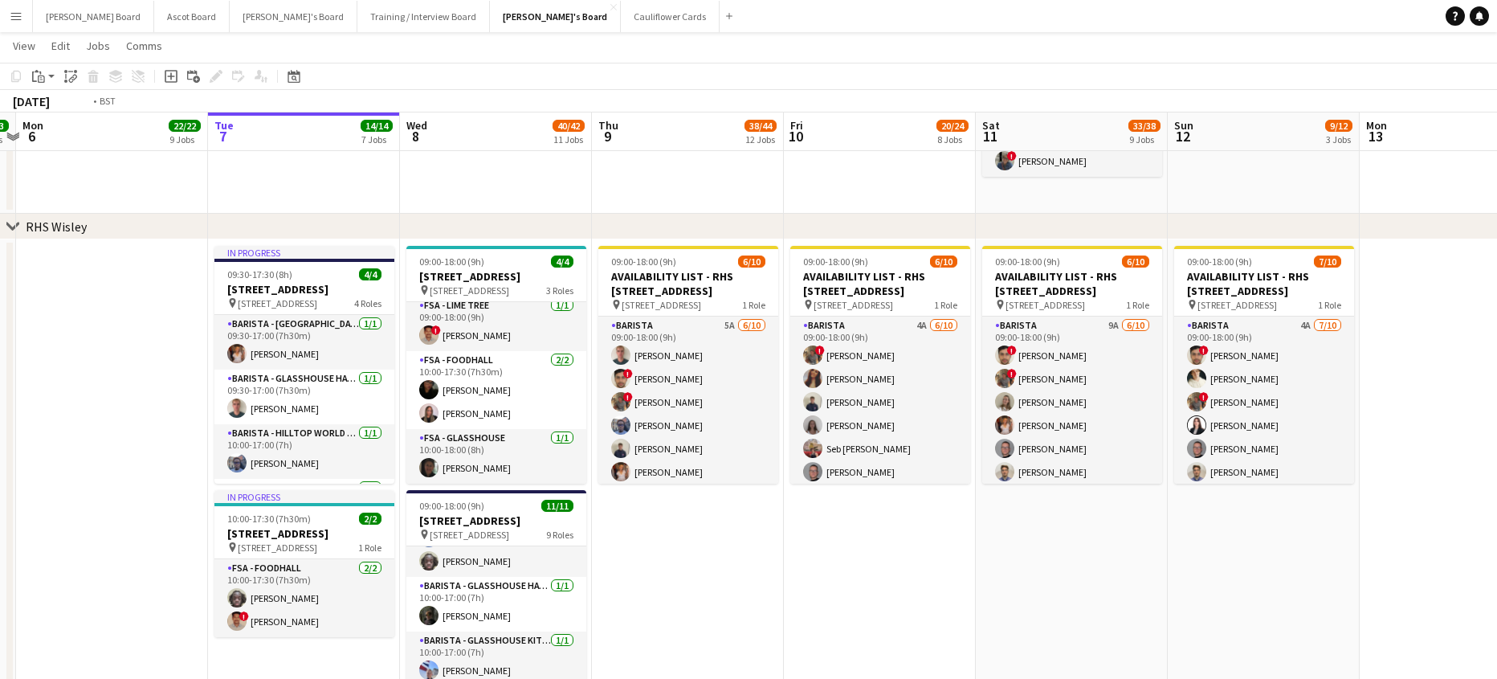
drag, startPoint x: 1115, startPoint y: 545, endPoint x: 800, endPoint y: 490, distance: 319.7
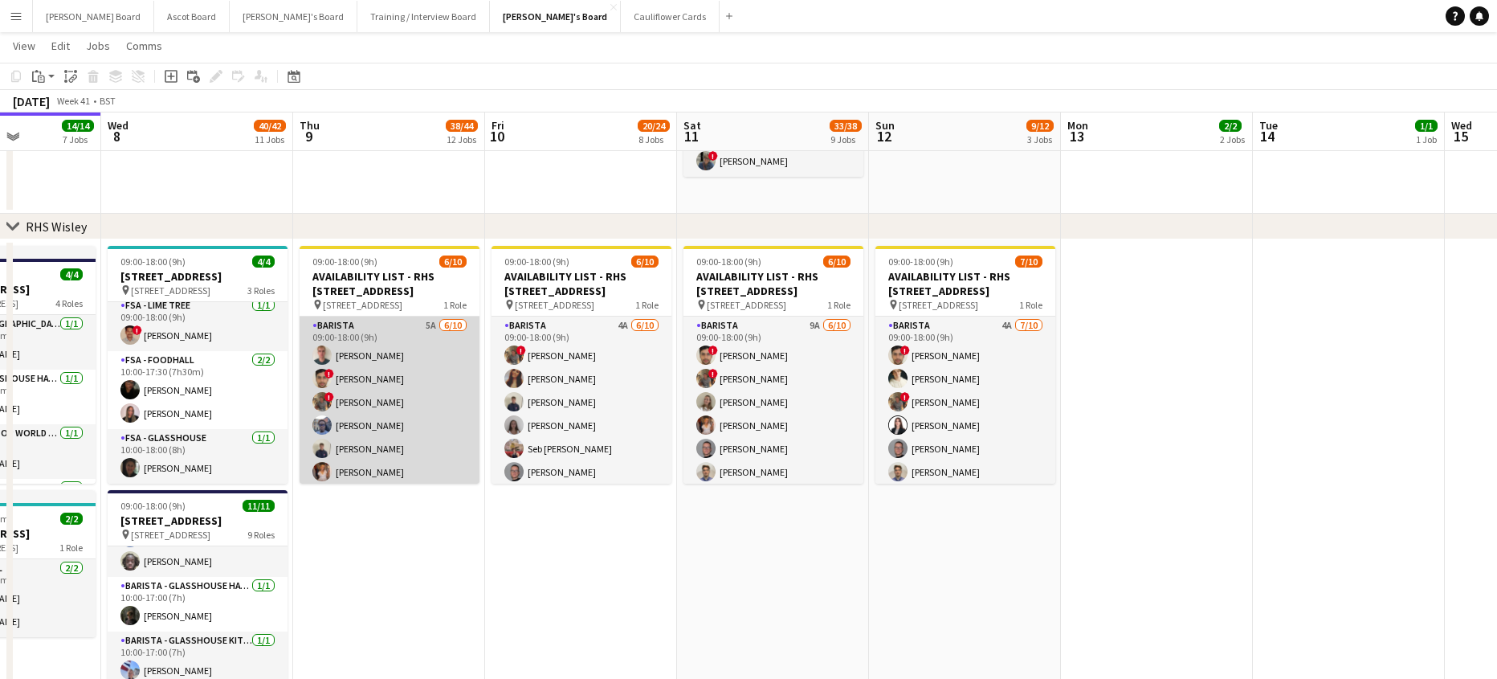
click at [425, 432] on app-card-role "Barista 5A [DATE] 09:00-18:00 (9h) [PERSON_NAME] ! [PERSON_NAME] ! [PERSON_NAME…" at bounding box center [390, 449] width 180 height 264
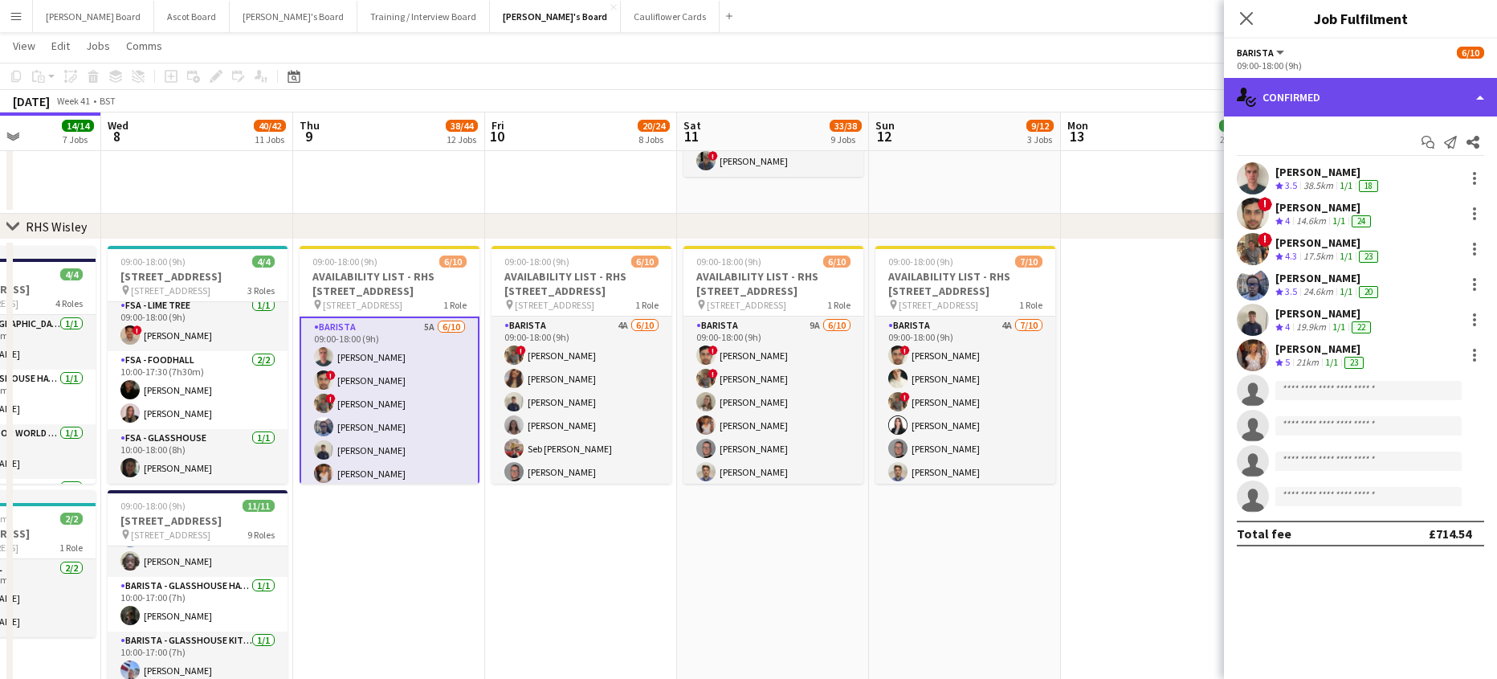
click at [1370, 108] on div "single-neutral-actions-check-2 Confirmed" at bounding box center [1360, 97] width 273 height 39
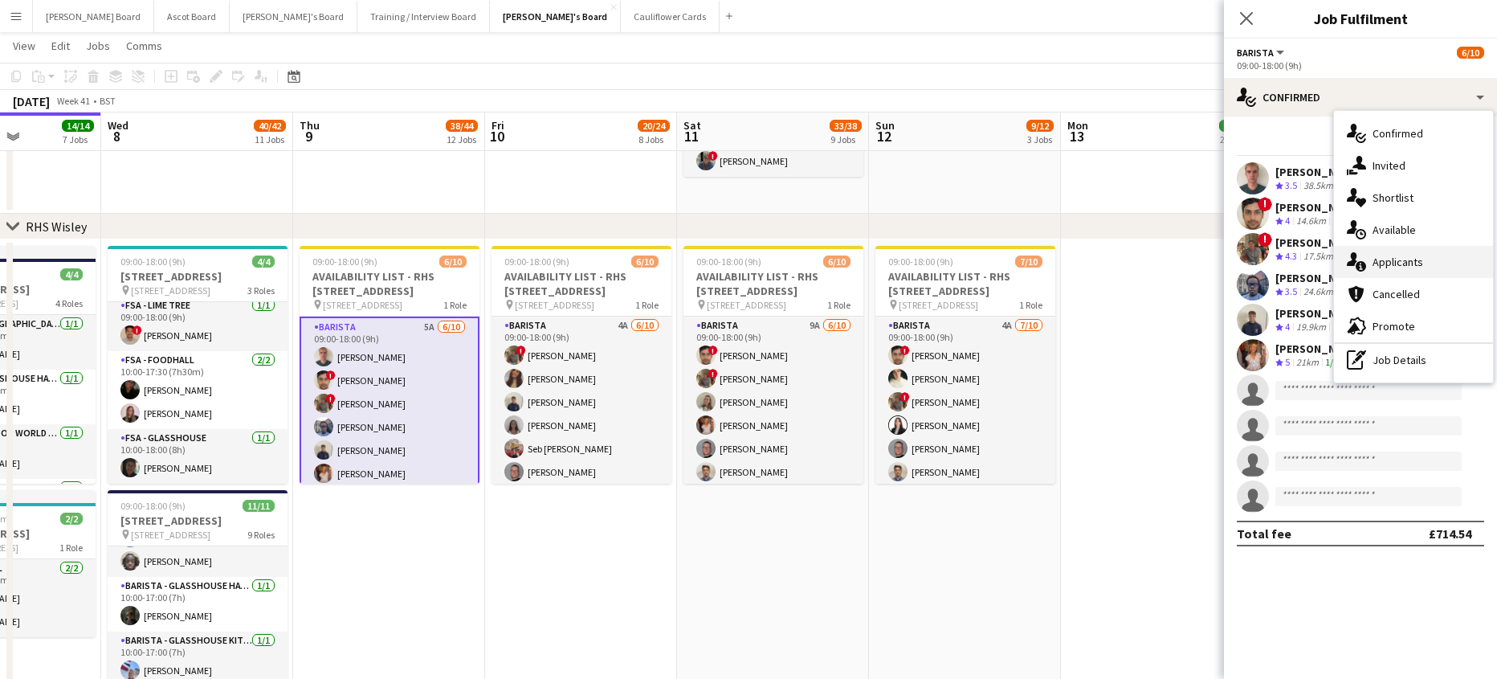
click at [1411, 266] on span "Applicants" at bounding box center [1398, 262] width 51 height 14
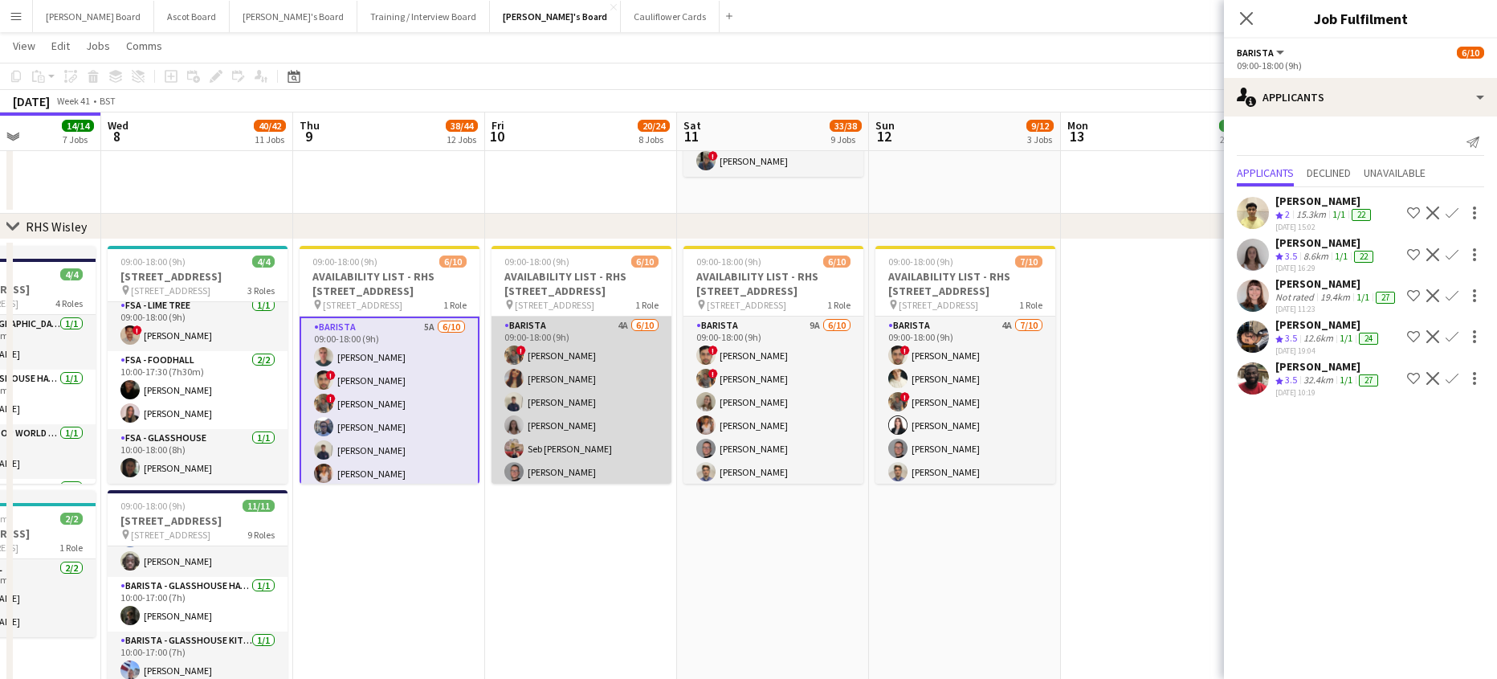
click at [632, 406] on app-card-role "Barista 4A [DATE] 09:00-18:00 (9h) ! [PERSON_NAME] [PERSON_NAME] [PERSON_NAME] …" at bounding box center [582, 449] width 180 height 264
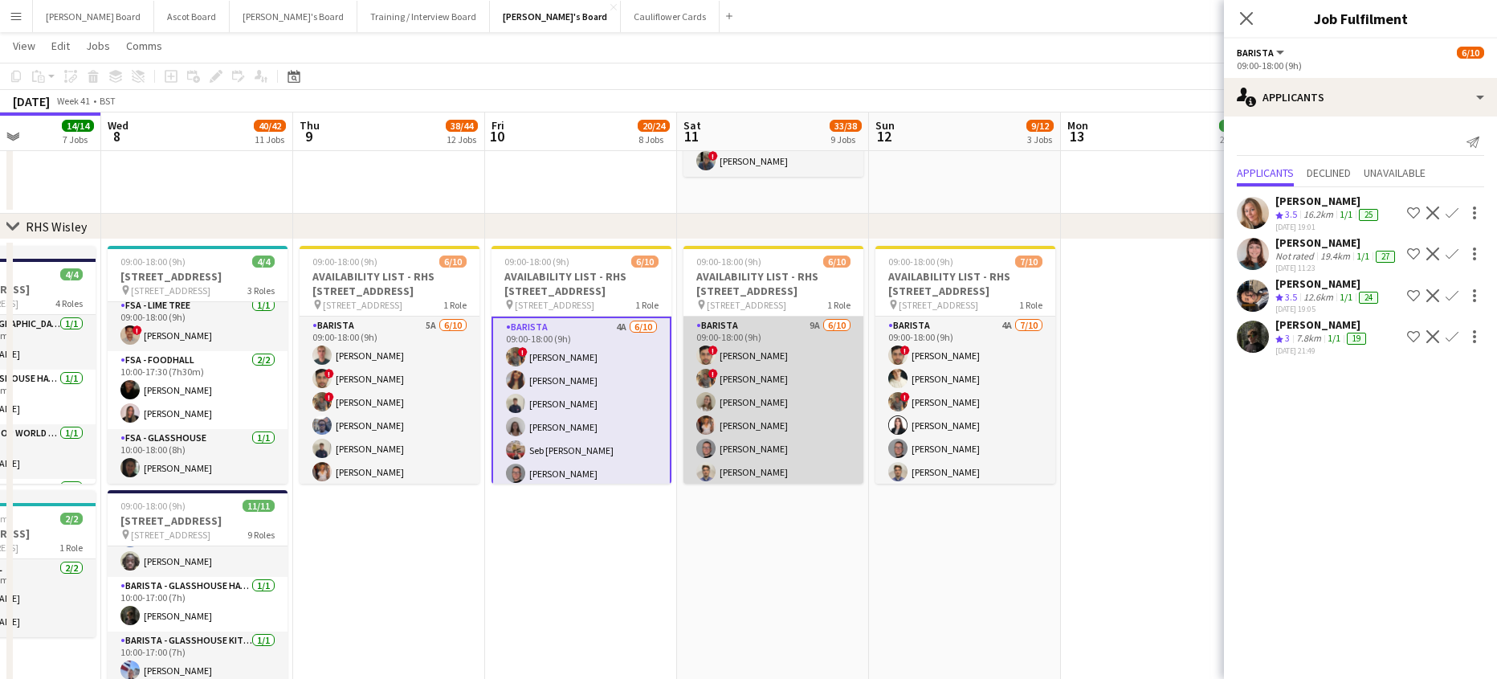
click at [761, 416] on app-card-role "Barista 9A [DATE] 09:00-18:00 (9h) ! [PERSON_NAME] ! [PERSON_NAME] [PERSON_NAME…" at bounding box center [774, 449] width 180 height 264
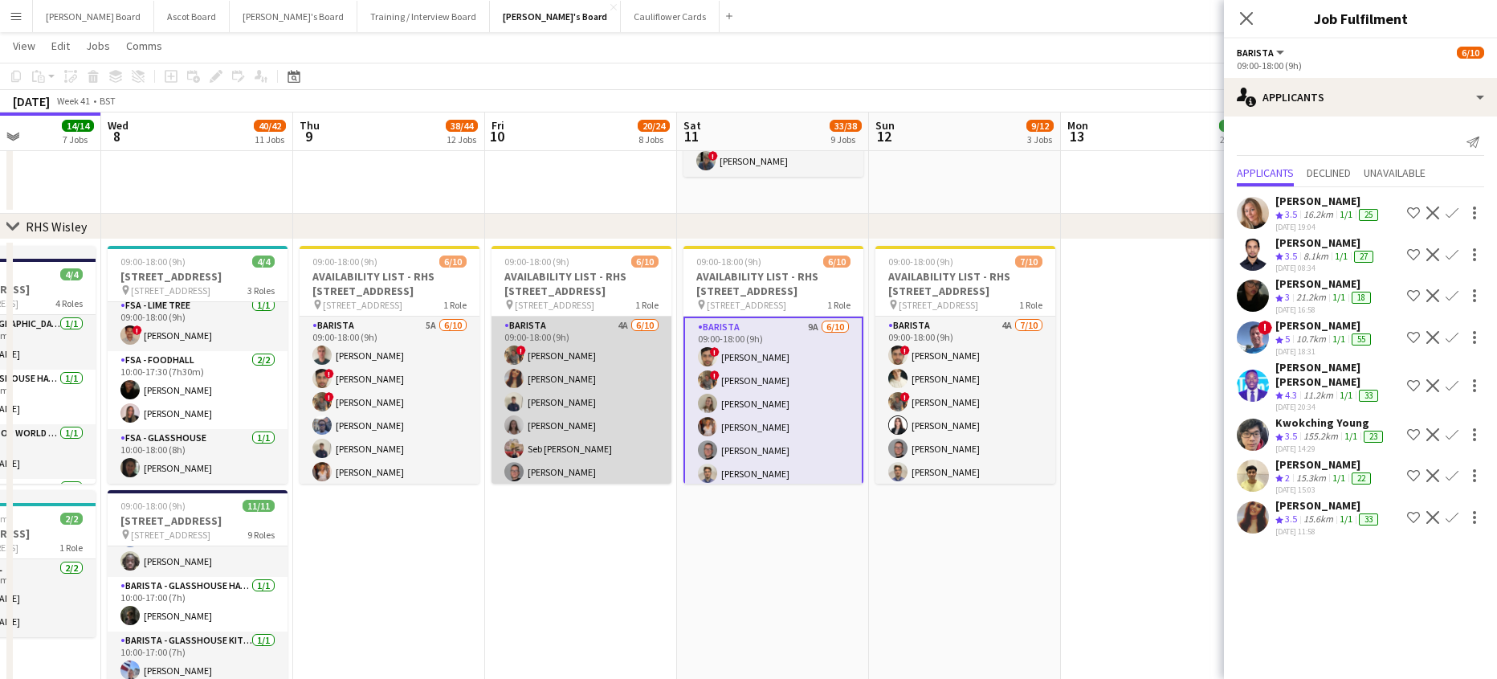
click at [597, 423] on app-card-role "Barista 4A [DATE] 09:00-18:00 (9h) ! [PERSON_NAME] [PERSON_NAME] [PERSON_NAME] …" at bounding box center [582, 449] width 180 height 264
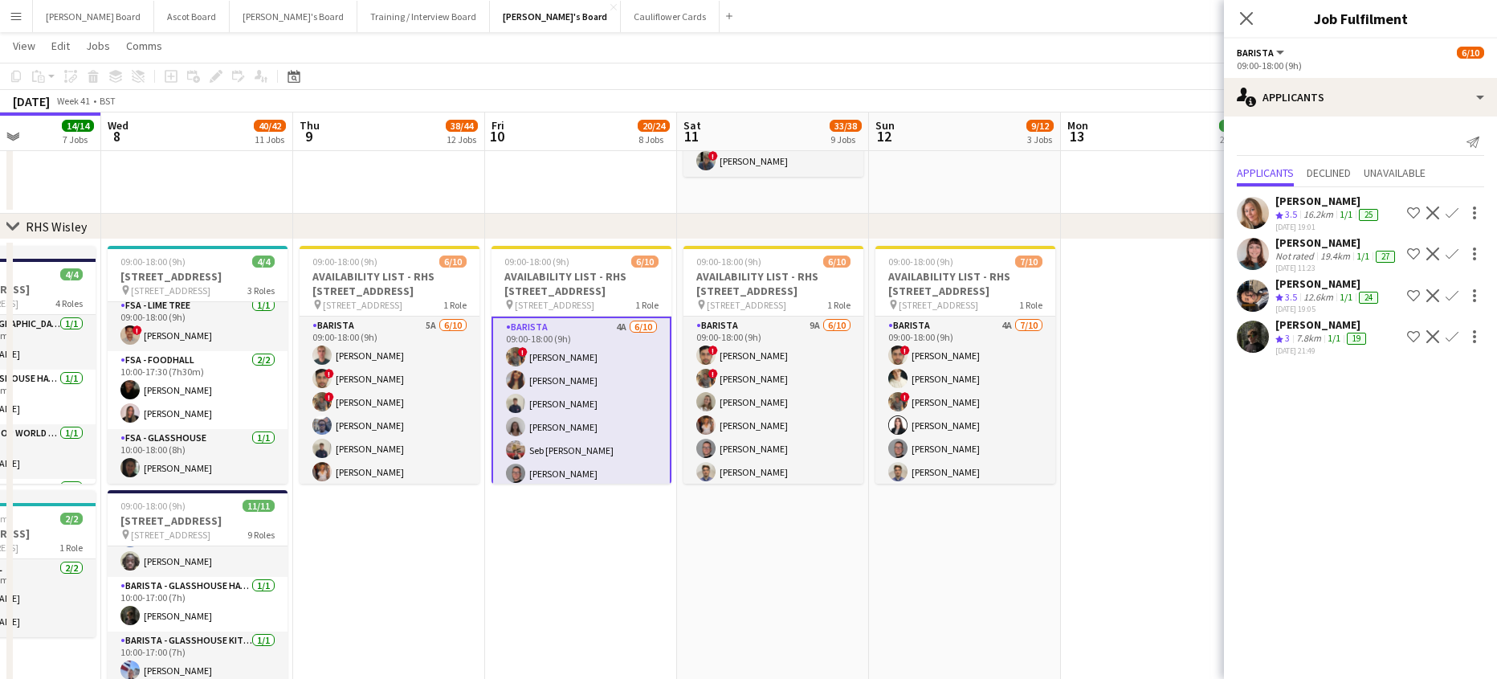
click at [1457, 333] on app-icon "Confirm" at bounding box center [1452, 336] width 13 height 13
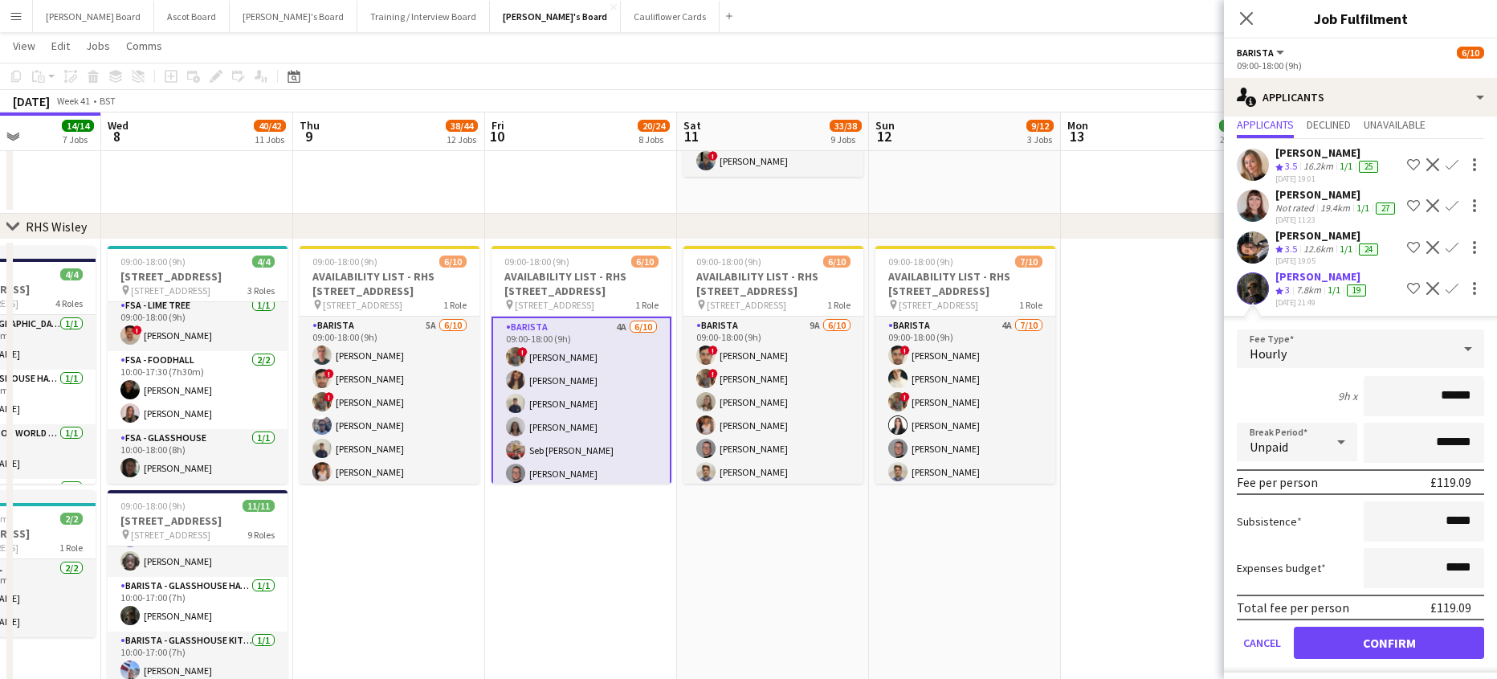
scroll to position [69, 0]
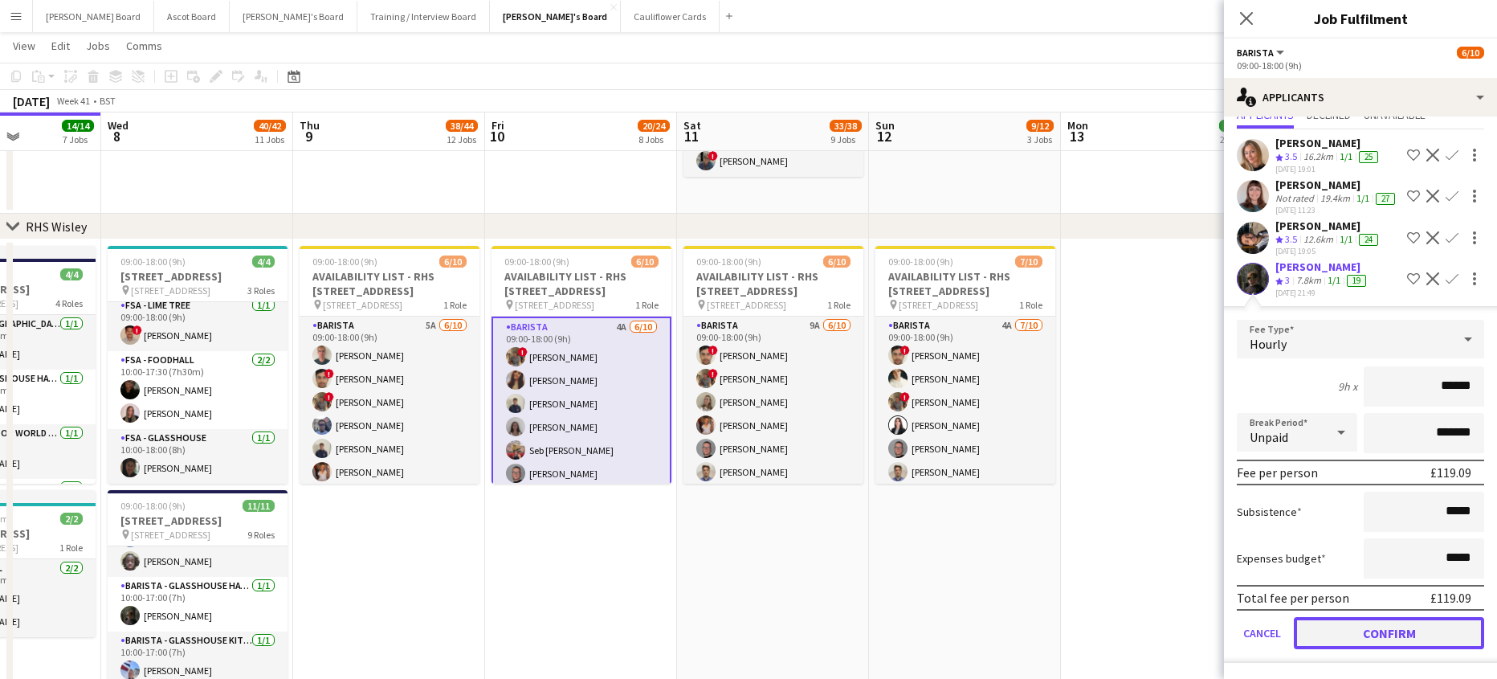
click at [1336, 623] on button "Confirm" at bounding box center [1389, 633] width 190 height 32
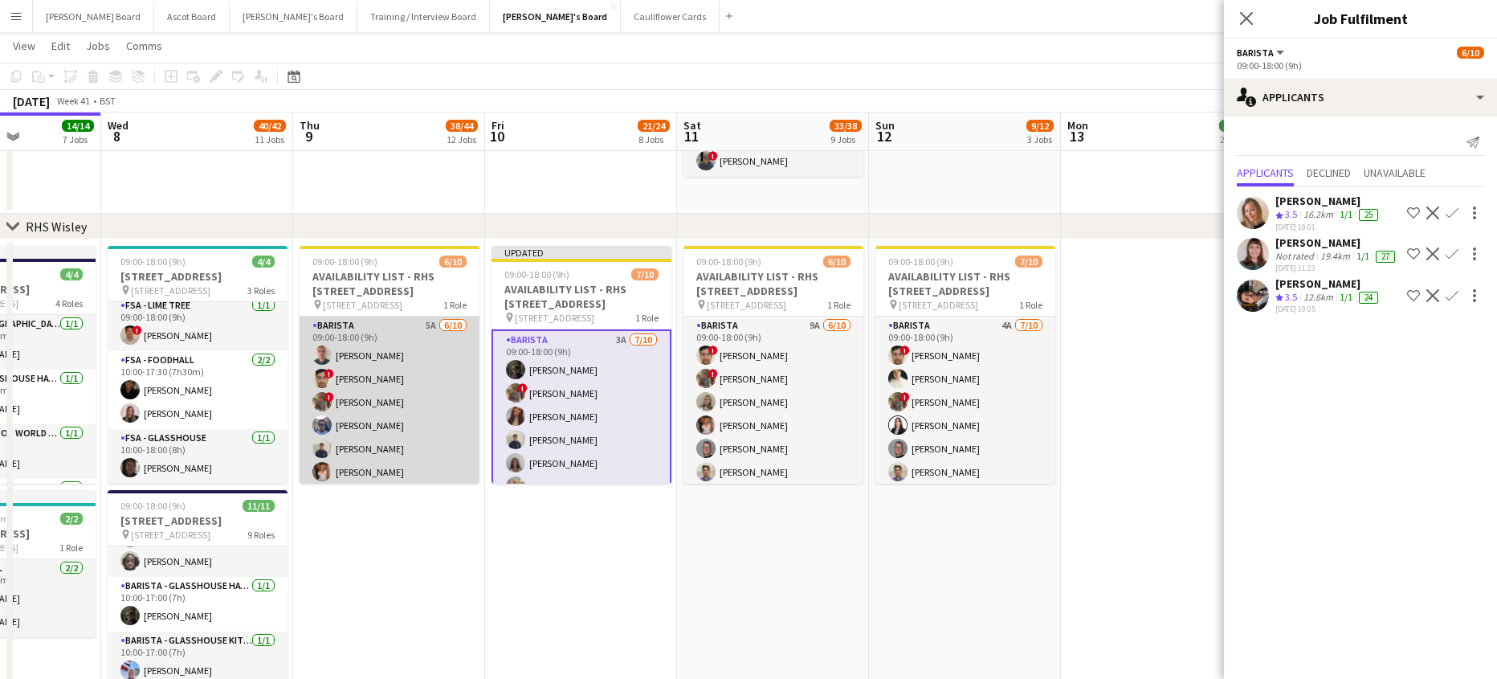
click at [394, 394] on app-card-role "Barista 5A [DATE] 09:00-18:00 (9h) [PERSON_NAME] ! [PERSON_NAME] ! [PERSON_NAME…" at bounding box center [390, 449] width 180 height 264
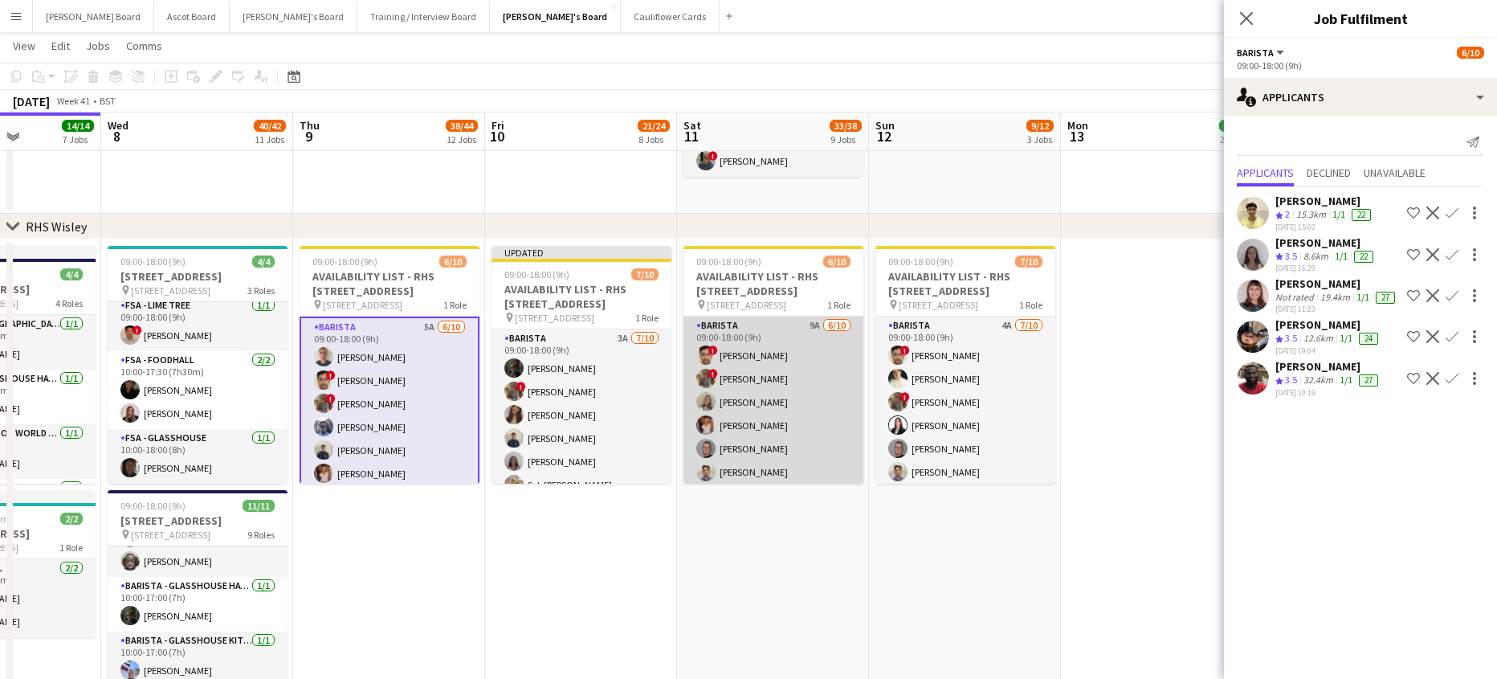
click at [784, 396] on app-card-role "Barista 9A [DATE] 09:00-18:00 (9h) ! [PERSON_NAME] ! [PERSON_NAME] [PERSON_NAME…" at bounding box center [774, 449] width 180 height 264
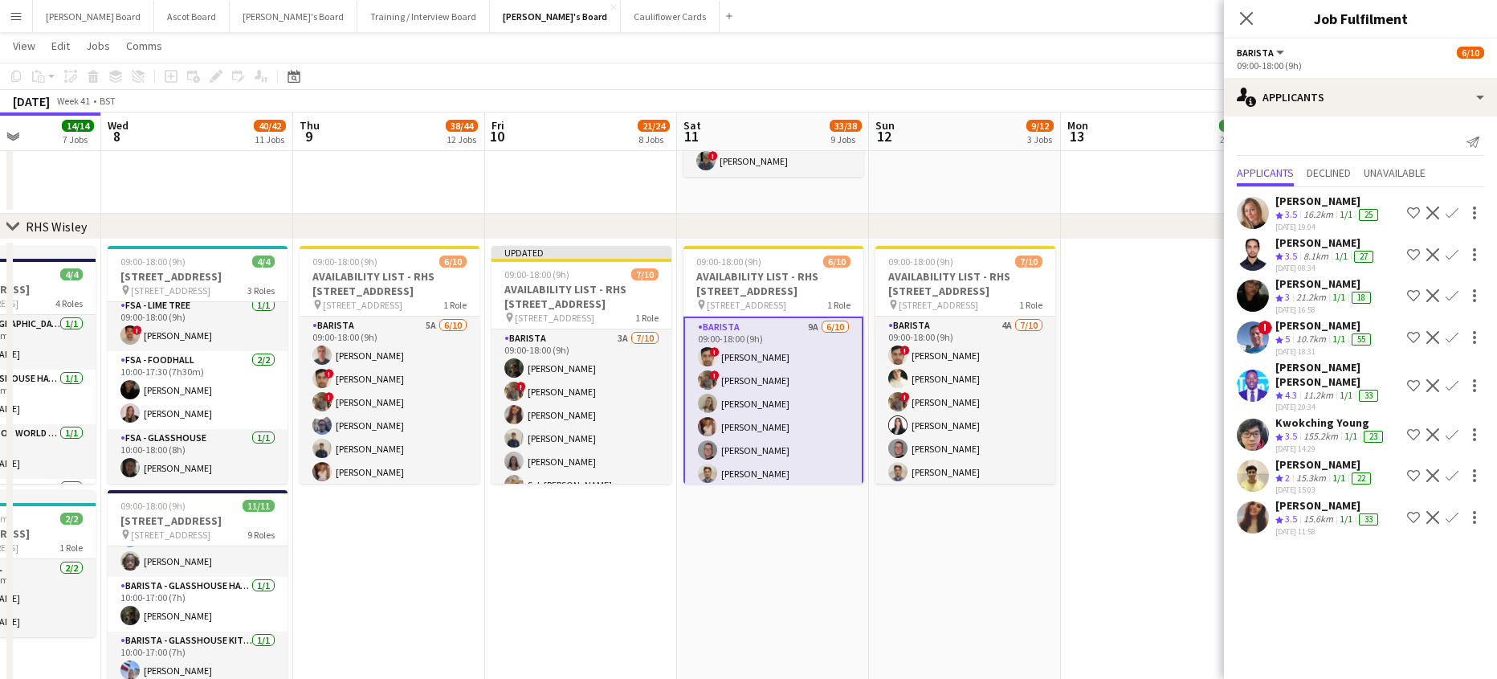
click at [1456, 511] on app-icon "Confirm" at bounding box center [1452, 517] width 13 height 13
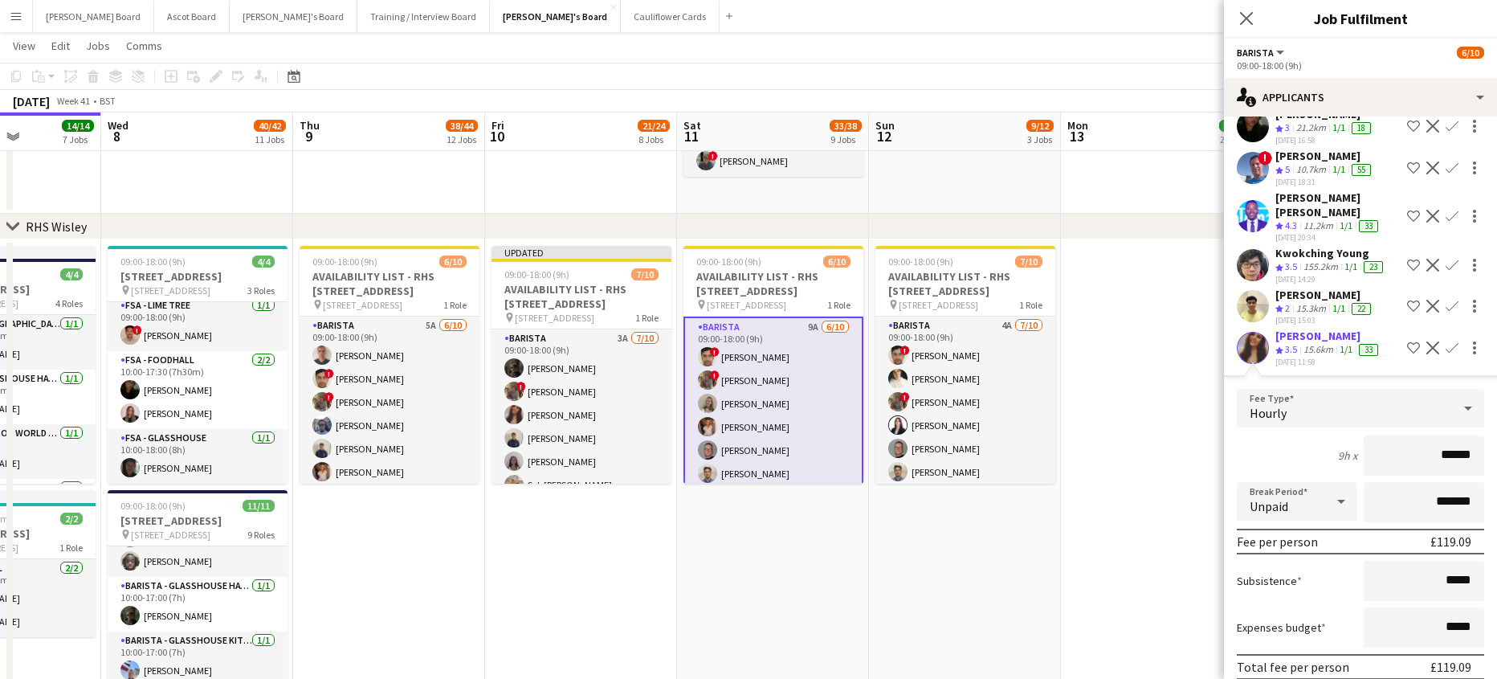
scroll to position [224, 0]
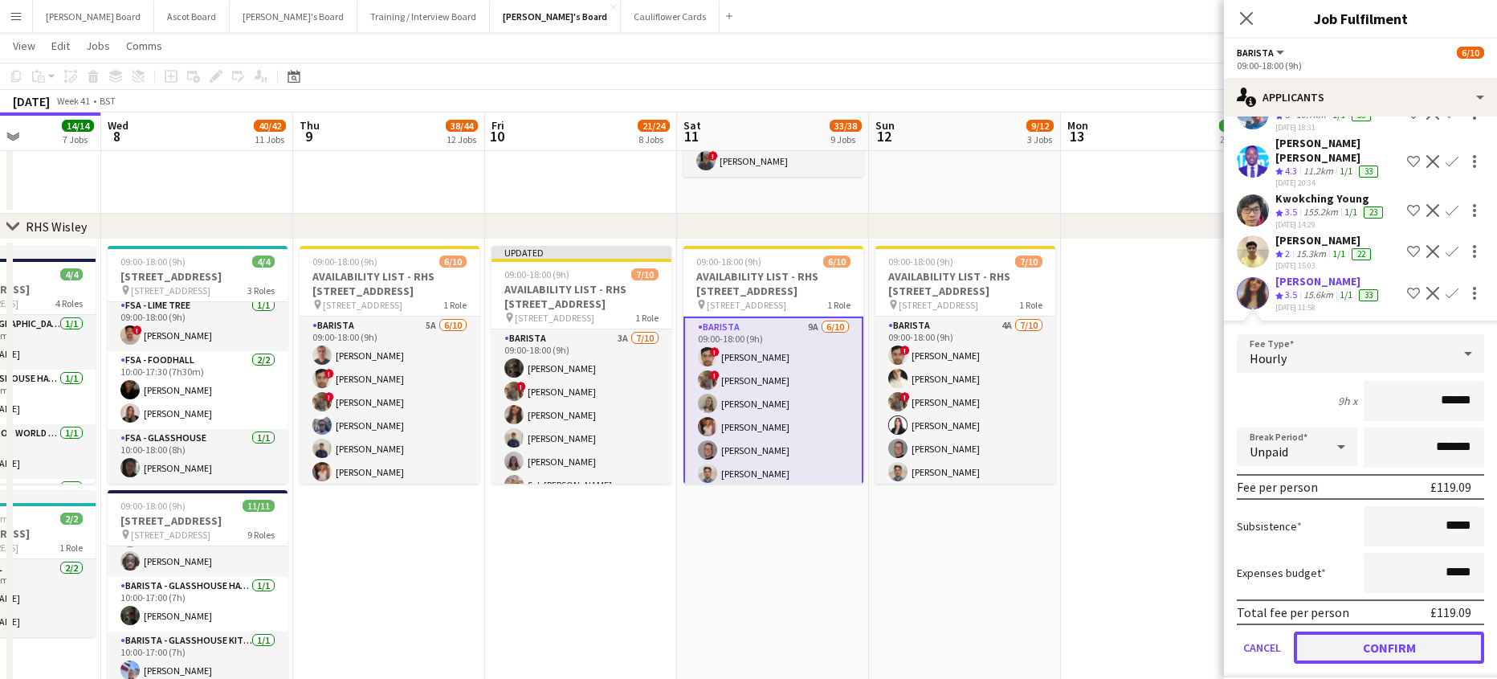
click at [1347, 631] on button "Confirm" at bounding box center [1389, 647] width 190 height 32
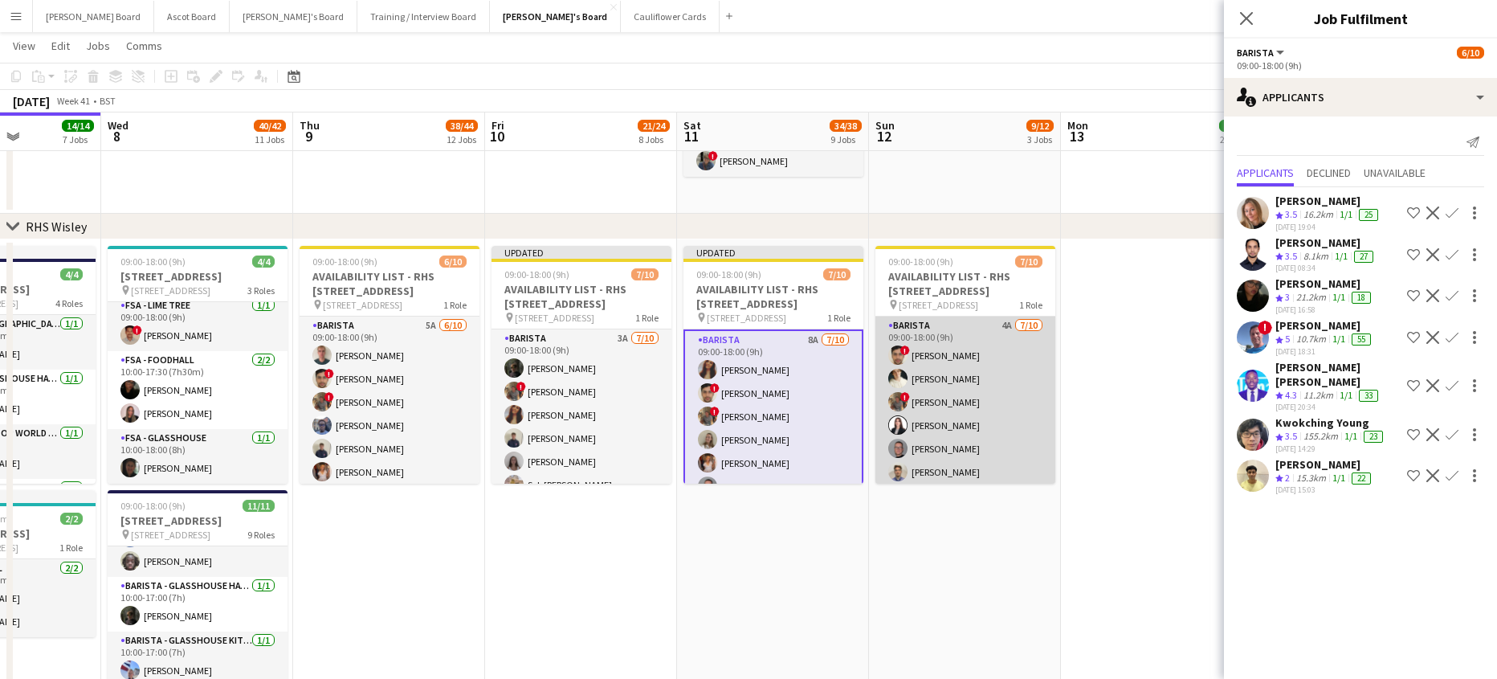
click at [974, 442] on app-card-role "Barista 4A [DATE] 09:00-18:00 (9h) ! [PERSON_NAME] [PERSON_NAME] ! [PERSON_NAME…" at bounding box center [966, 449] width 180 height 264
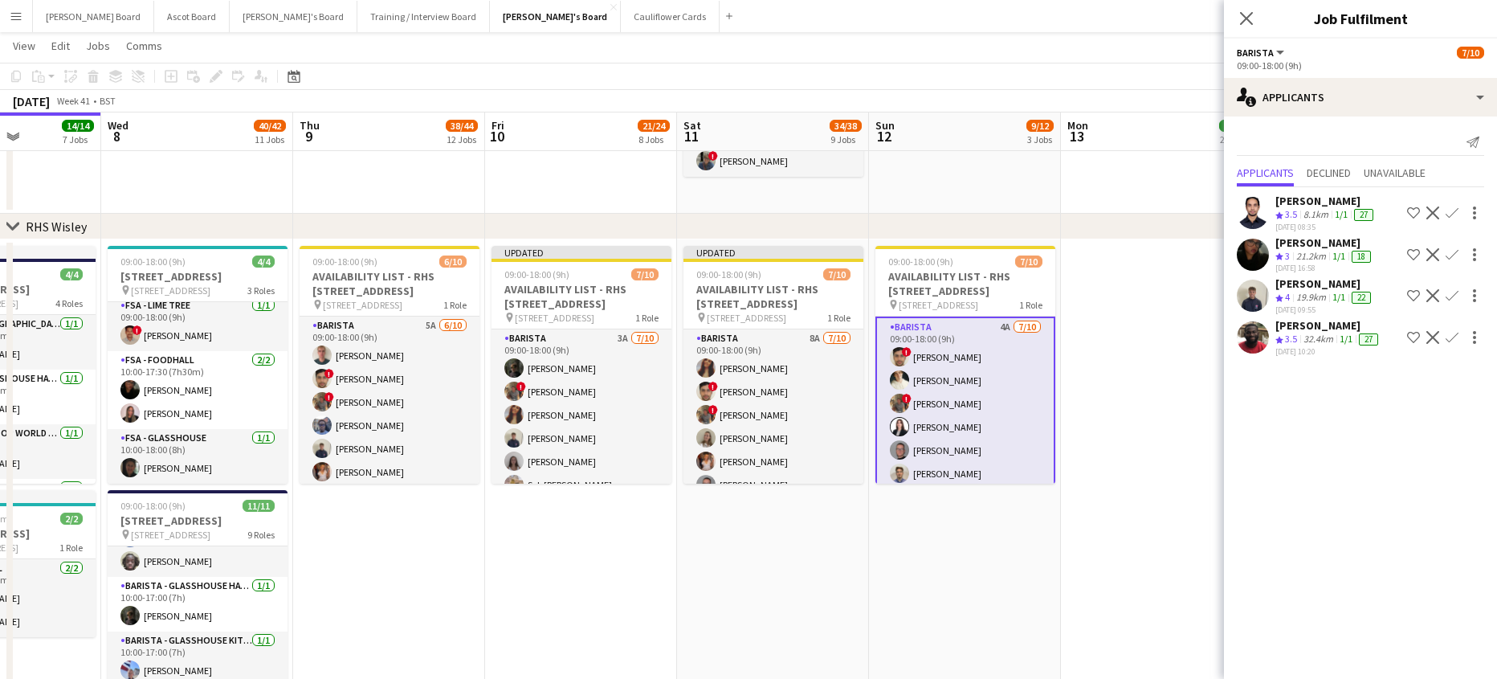
click at [1451, 296] on app-icon "Confirm" at bounding box center [1452, 295] width 13 height 13
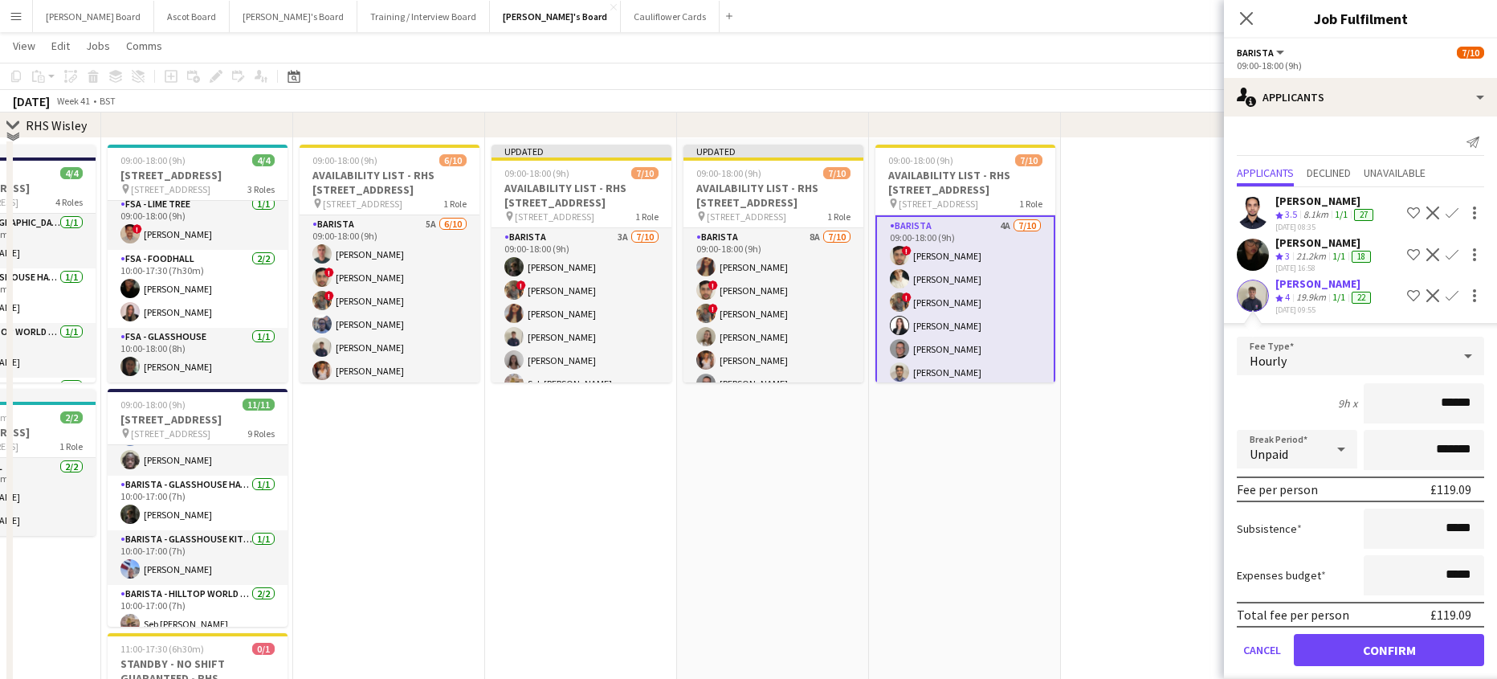
scroll to position [2808, 0]
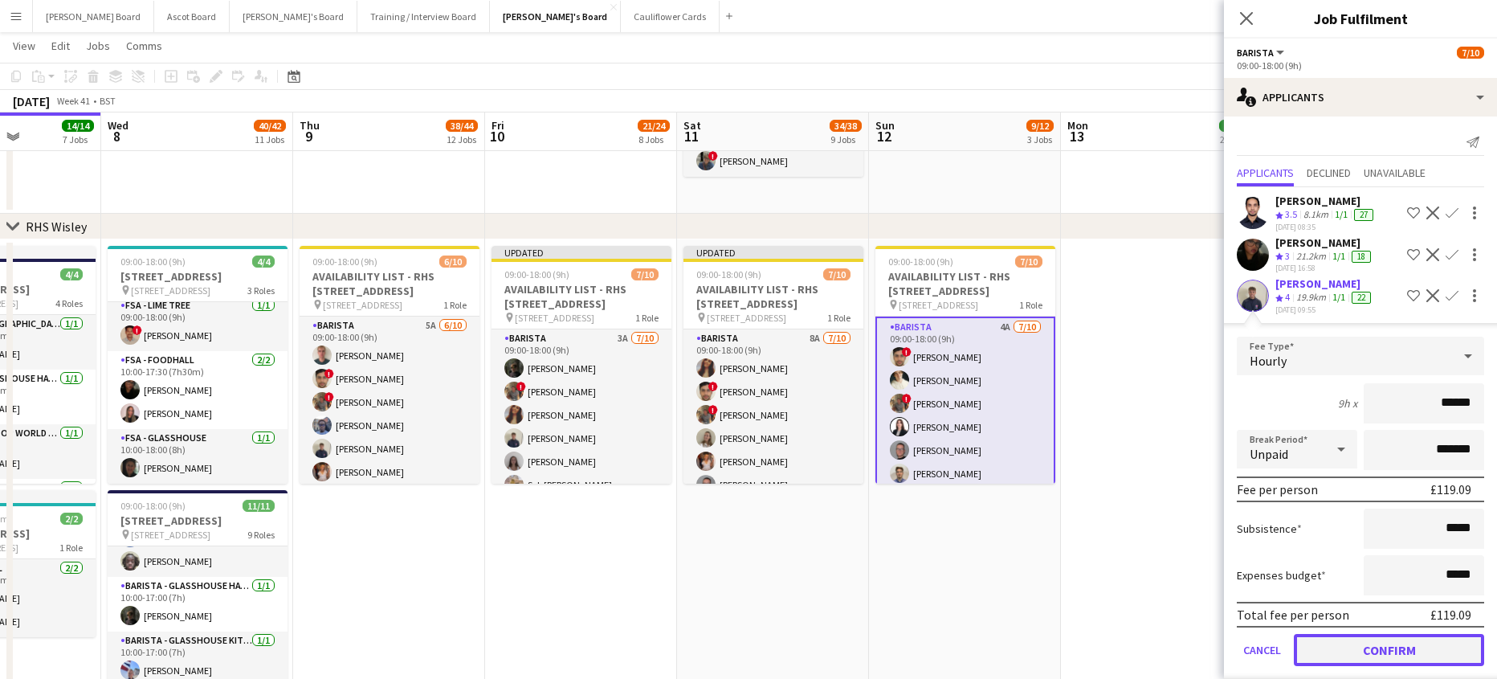
click at [1350, 650] on button "Confirm" at bounding box center [1389, 650] width 190 height 32
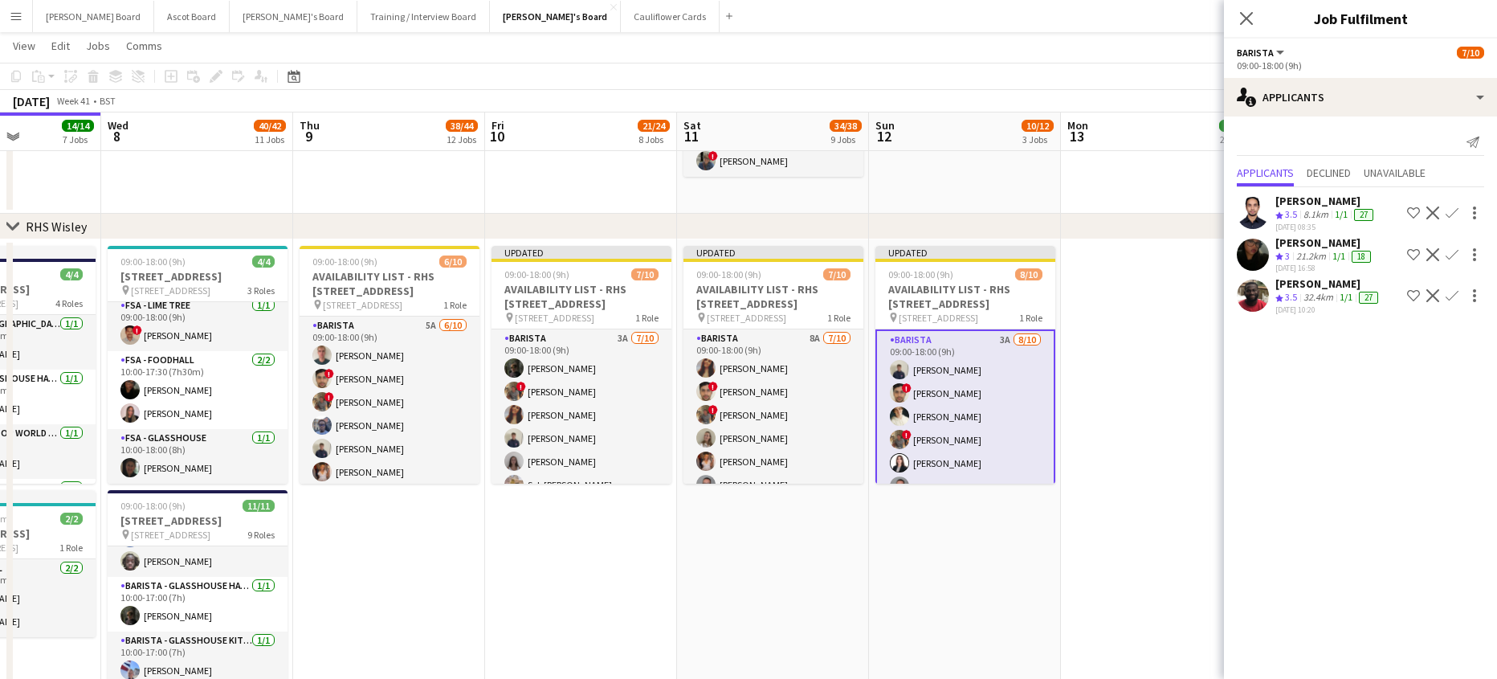
click at [1187, 438] on app-date-cell at bounding box center [1157, 566] width 192 height 654
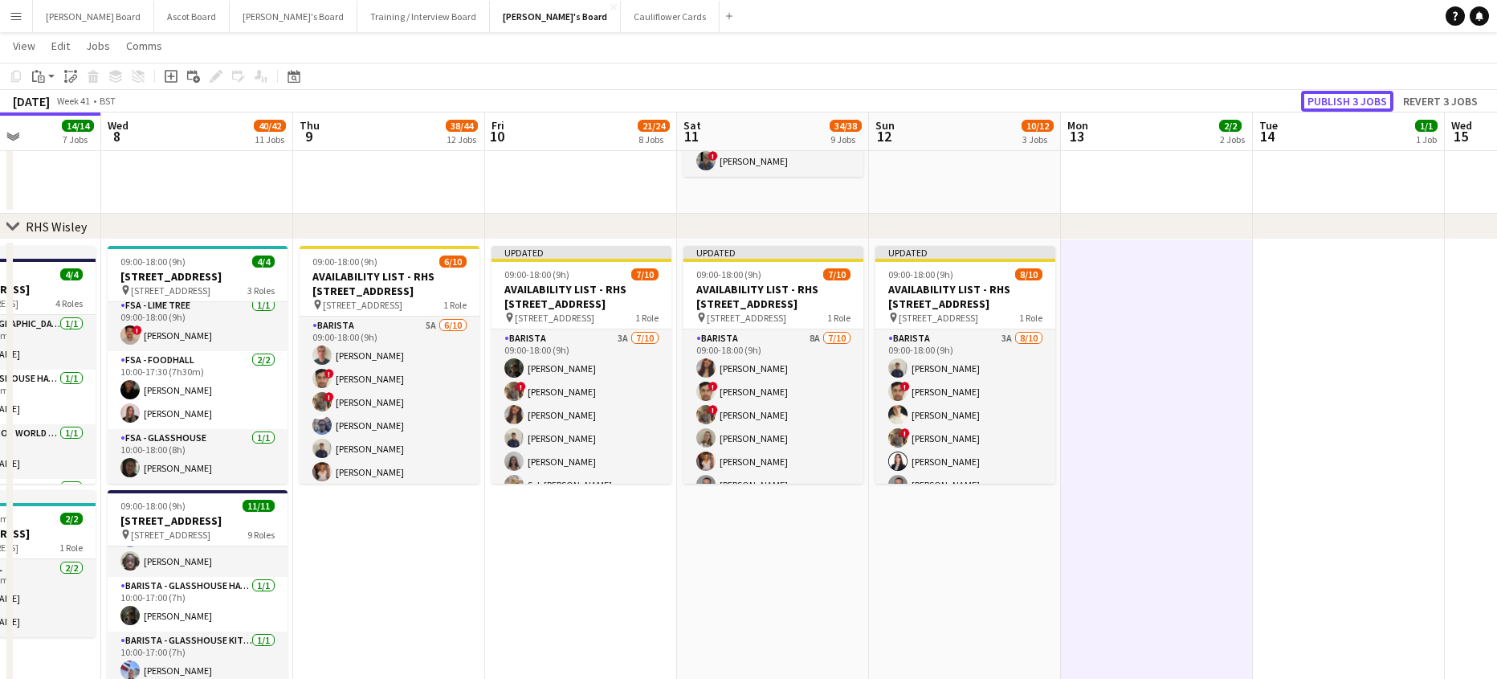
click at [1359, 94] on button "Publish 3 jobs" at bounding box center [1347, 101] width 92 height 21
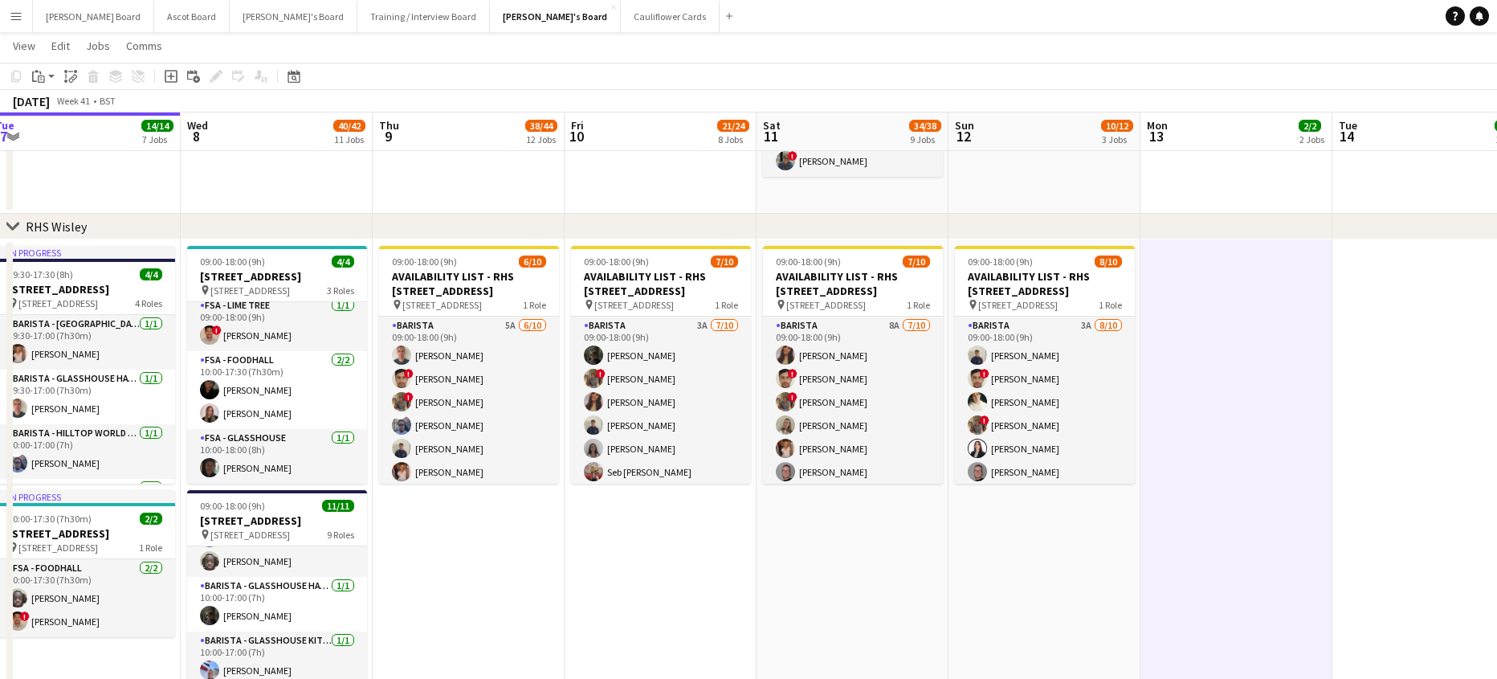
scroll to position [0, 440]
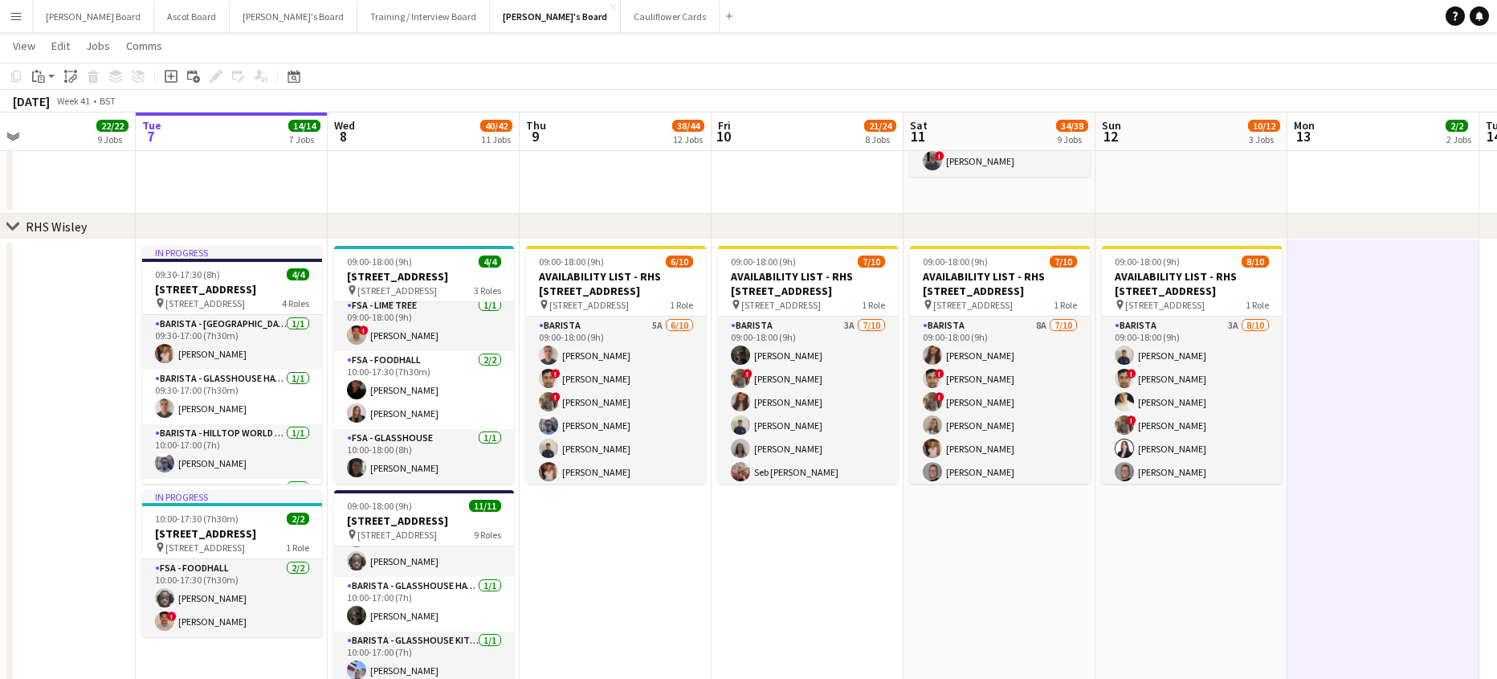
drag, startPoint x: 319, startPoint y: 533, endPoint x: 545, endPoint y: 544, distance: 226.8
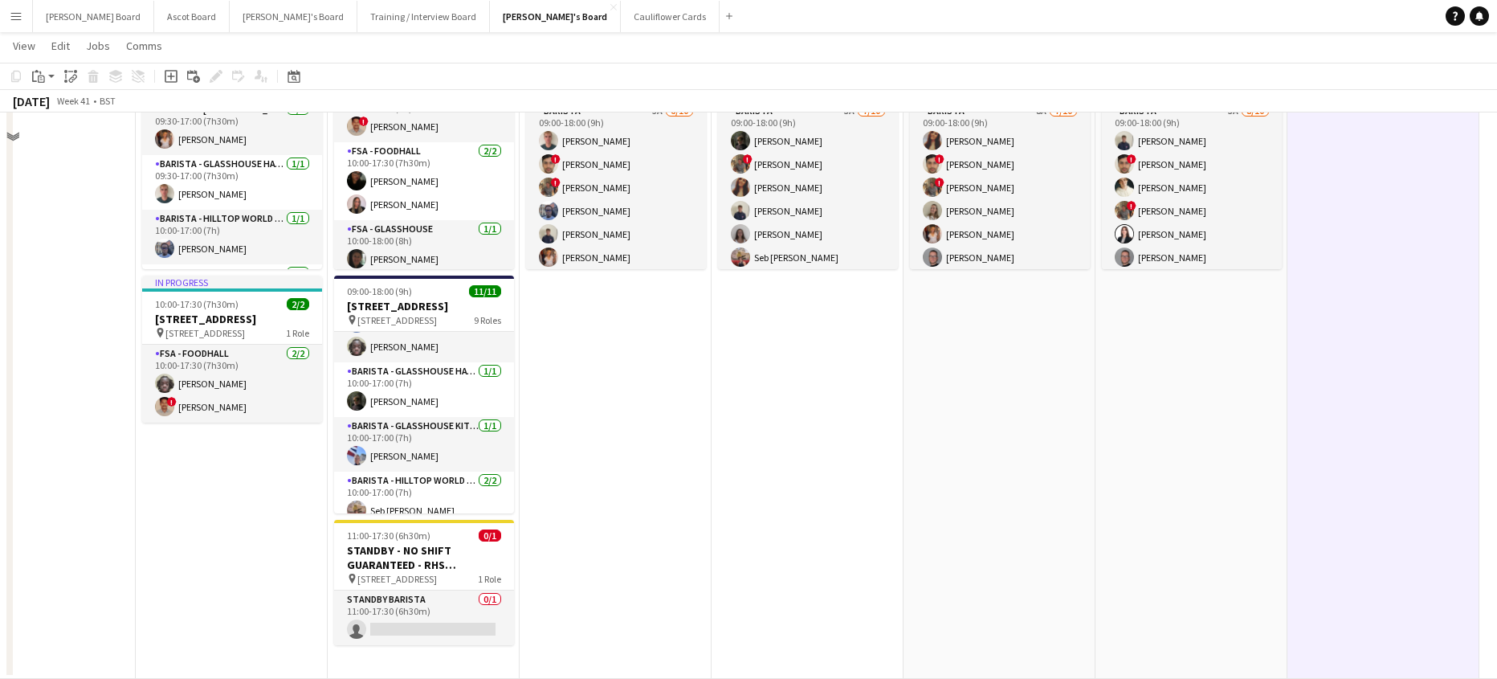
scroll to position [2594, 0]
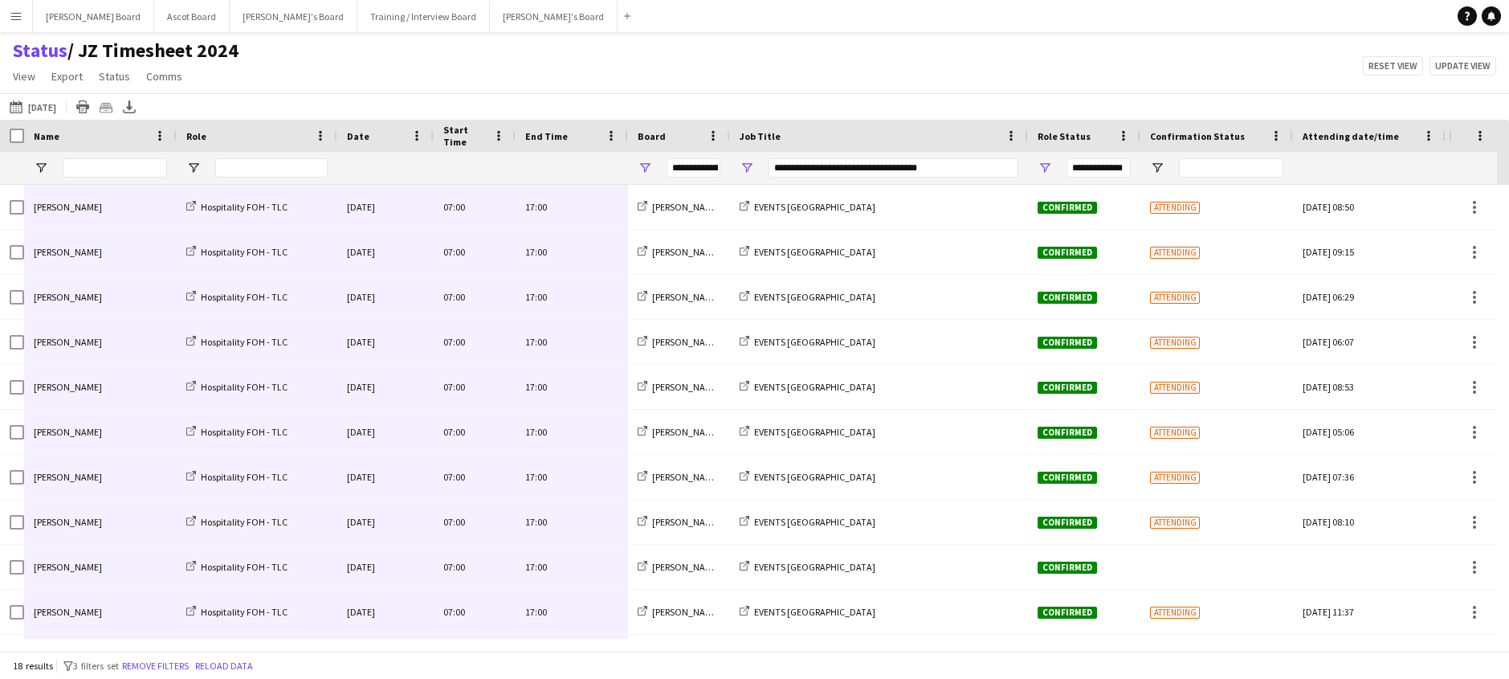
scroll to position [356, 0]
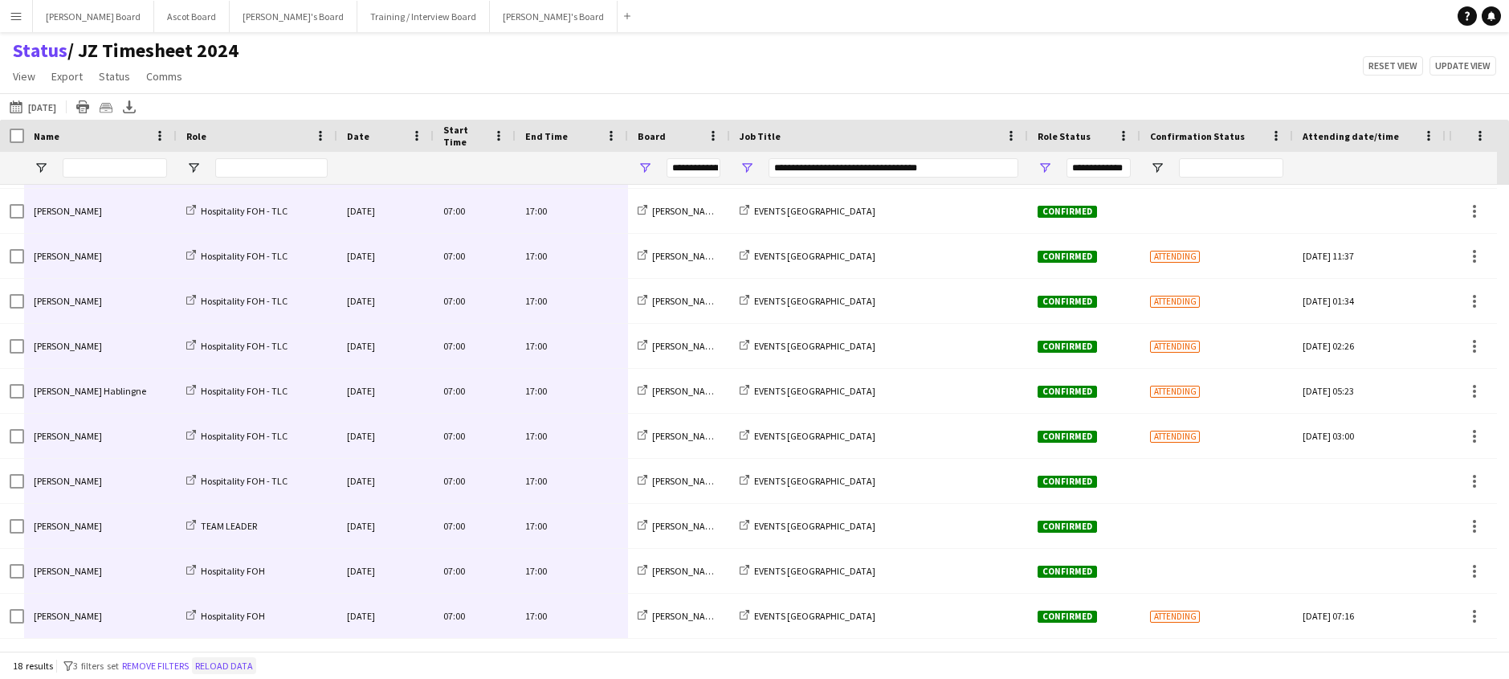
click at [256, 664] on button "Reload data" at bounding box center [224, 666] width 64 height 18
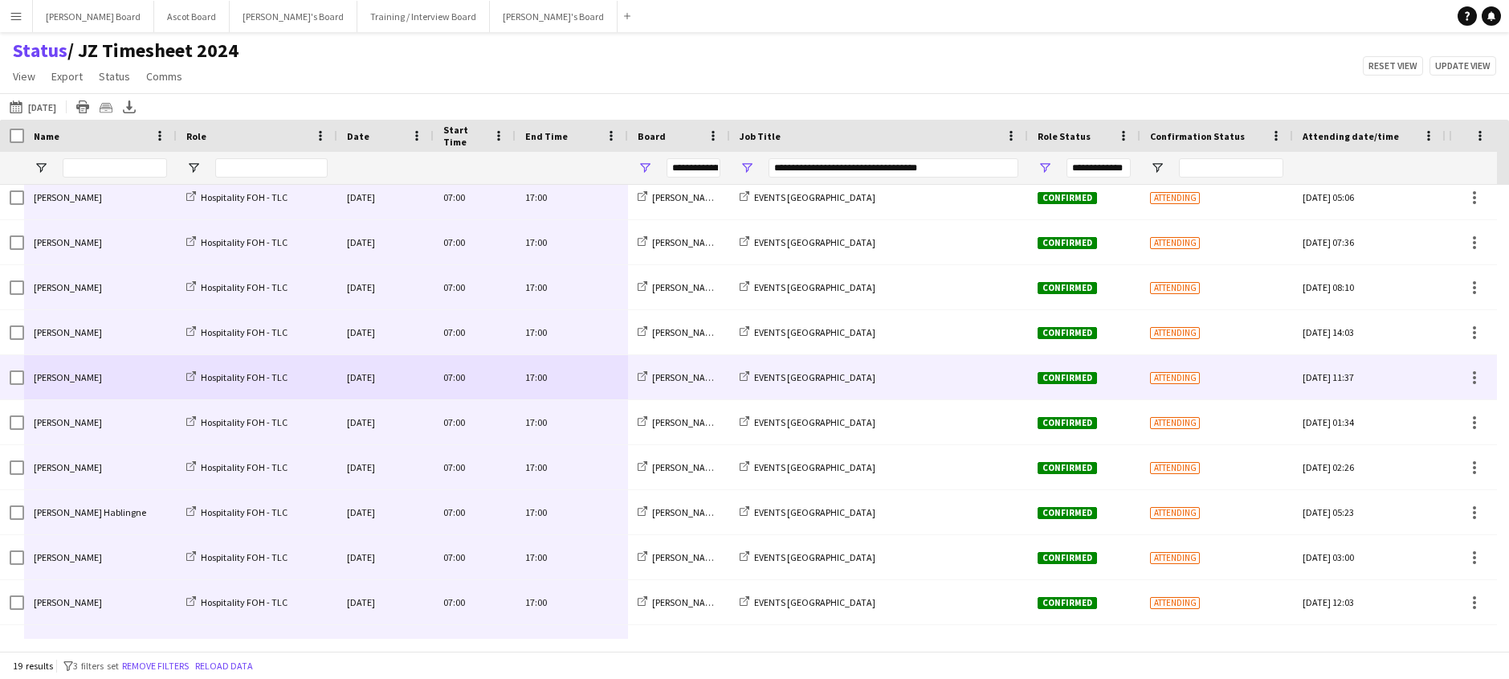
scroll to position [186, 0]
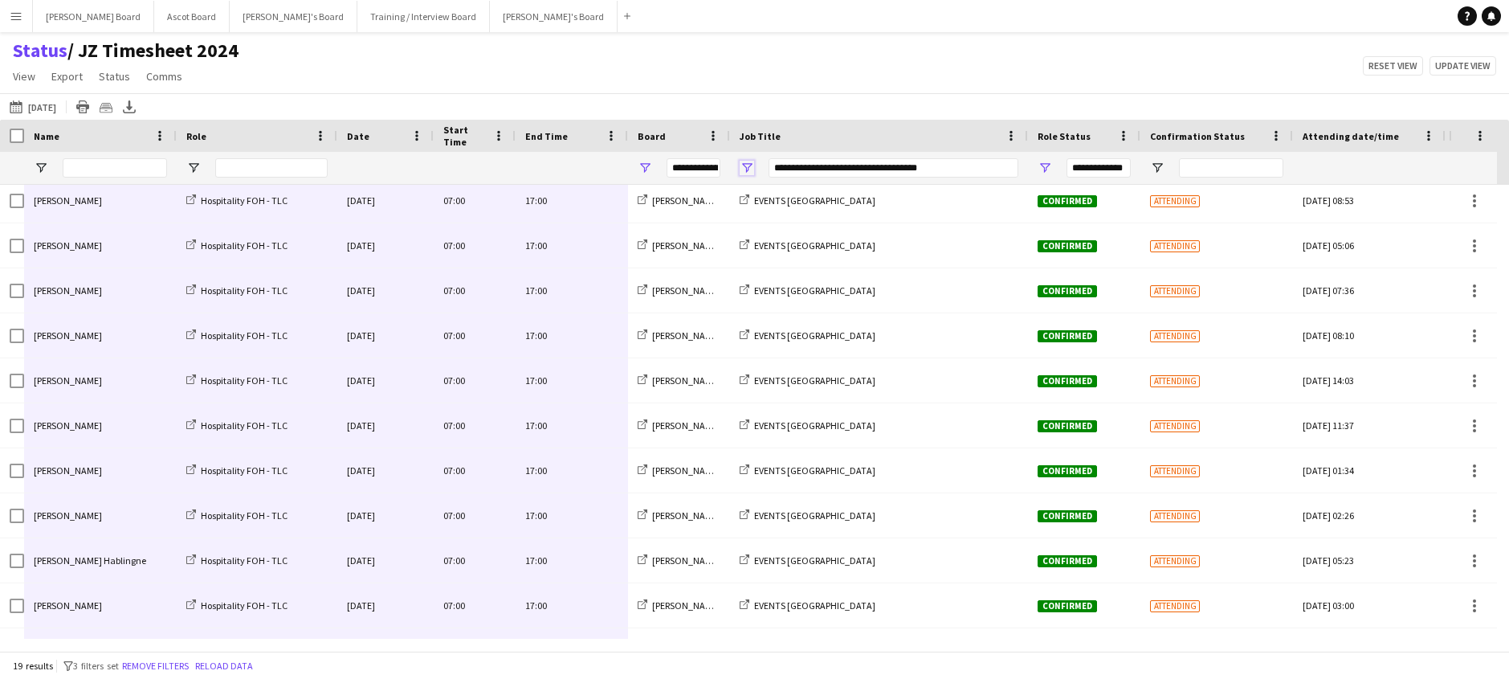
click at [748, 165] on span "Open Filter Menu" at bounding box center [747, 168] width 14 height 14
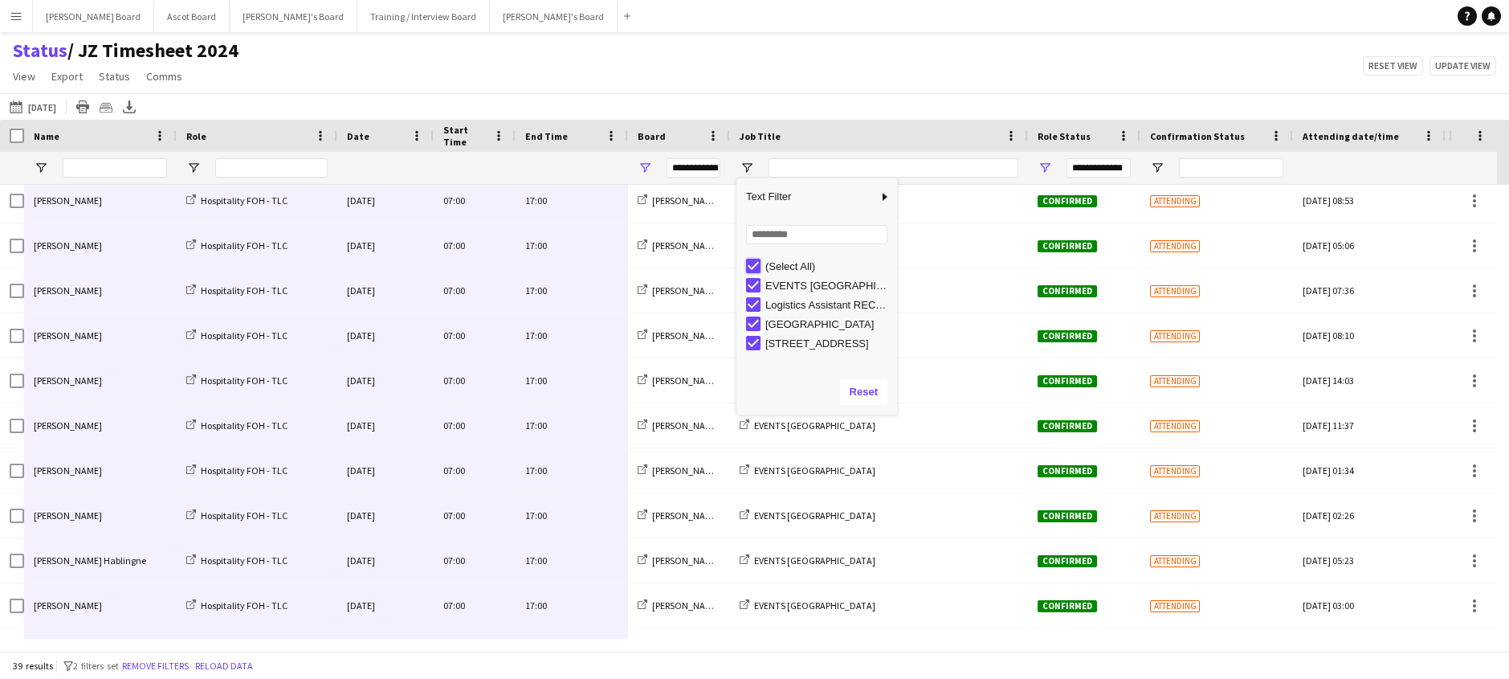
type input "***"
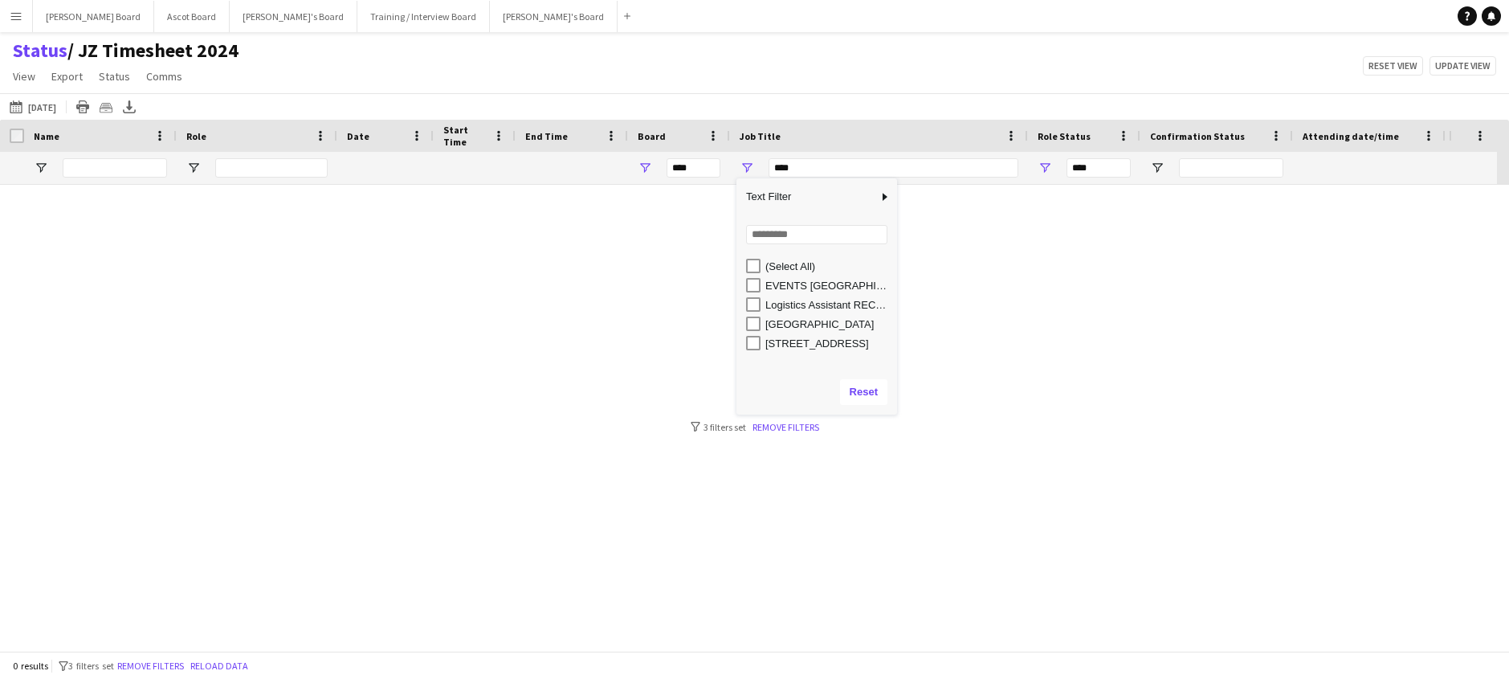
scroll to position [0, 0]
type input "**********"
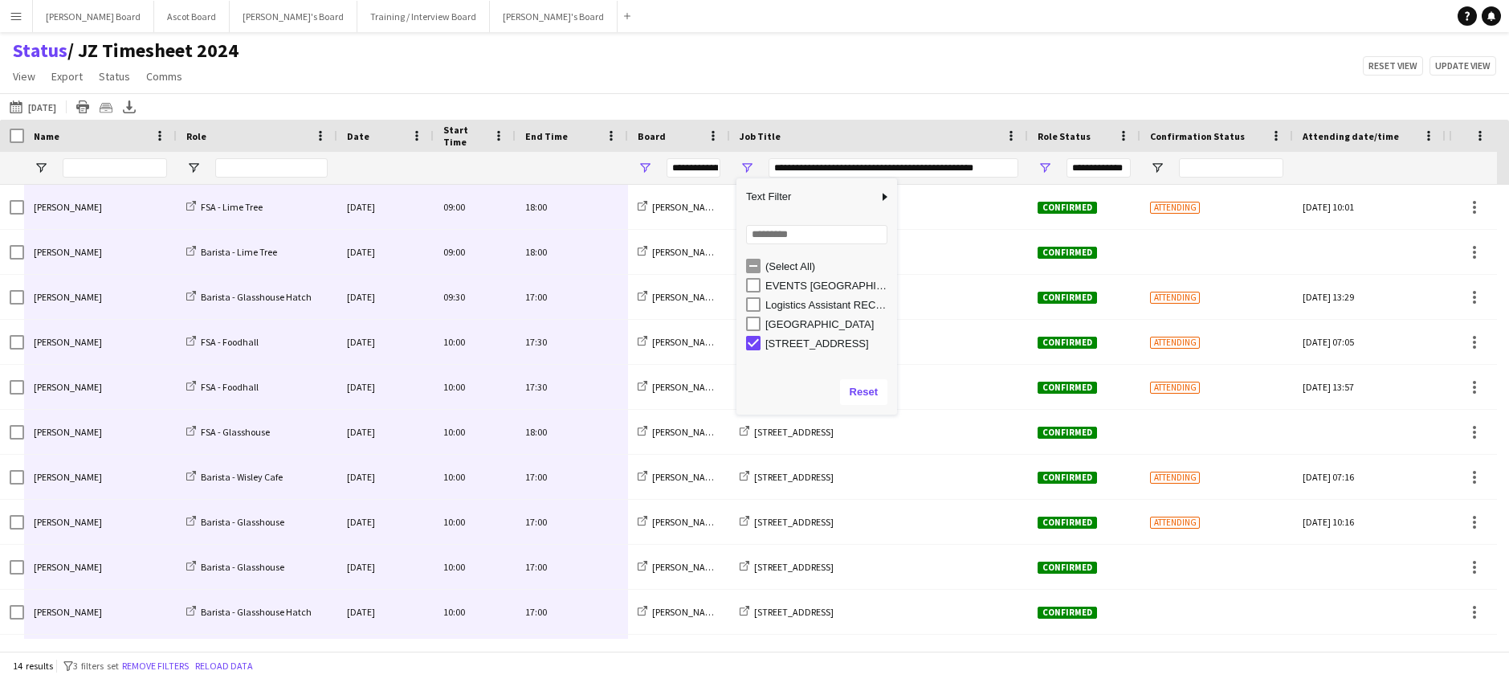
click at [656, 70] on div "Status / JZ Timesheet 2024 View Views Default view Airshow Accreditation Airsho…" at bounding box center [754, 66] width 1509 height 55
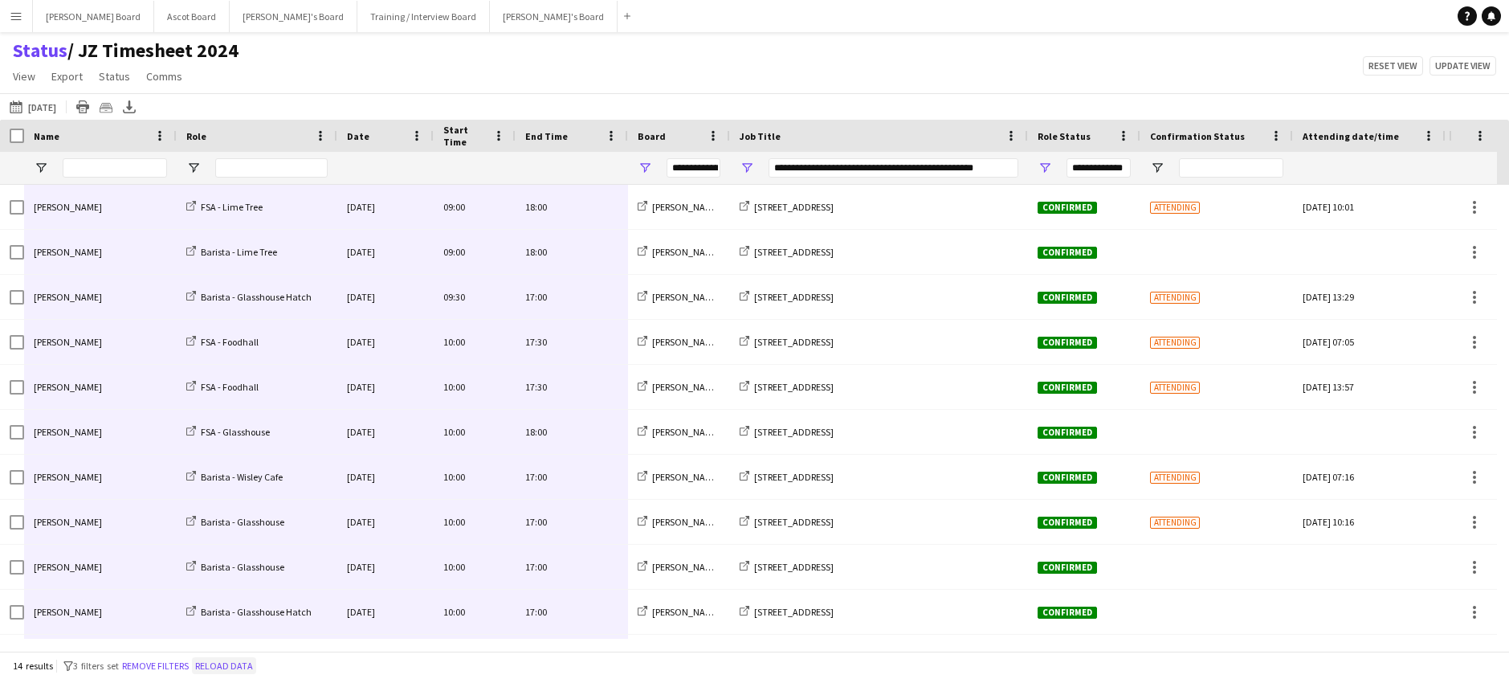
click at [229, 669] on button "Reload data" at bounding box center [224, 666] width 64 height 18
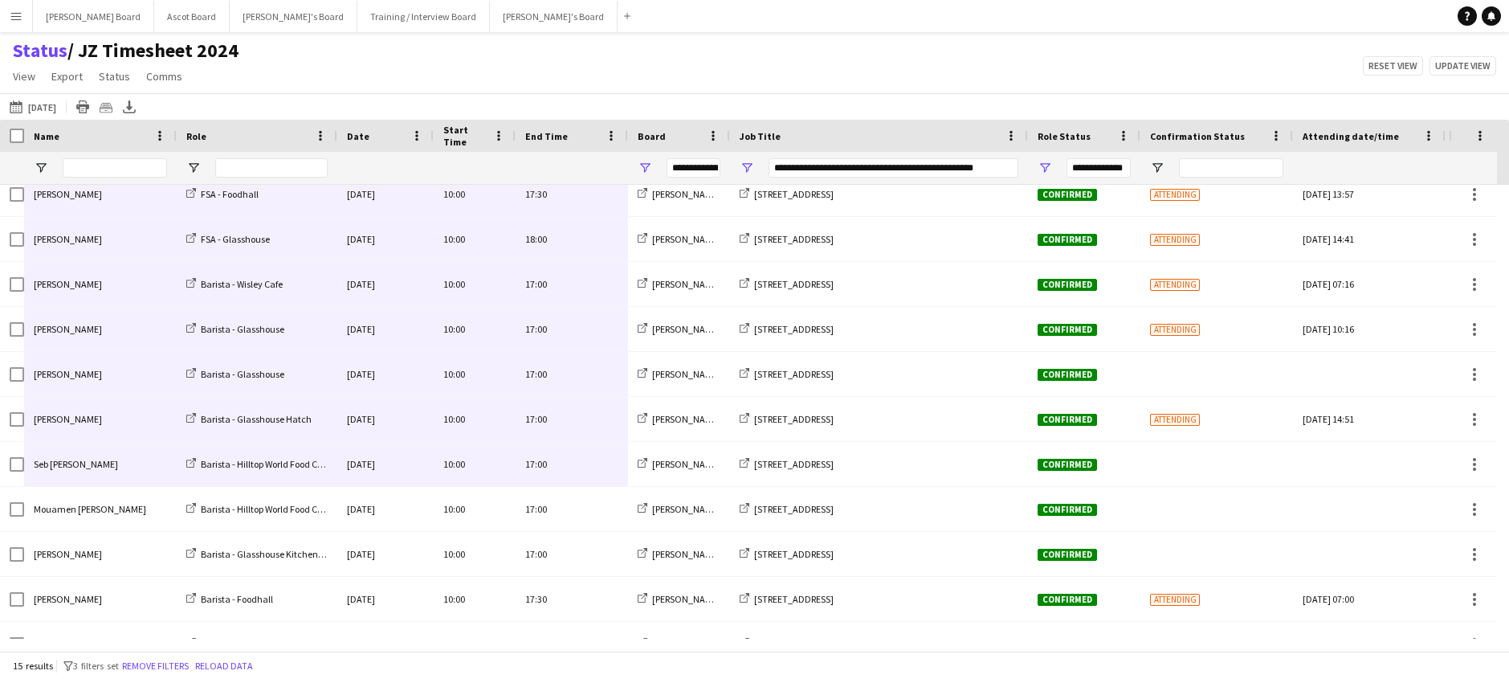
scroll to position [221, 0]
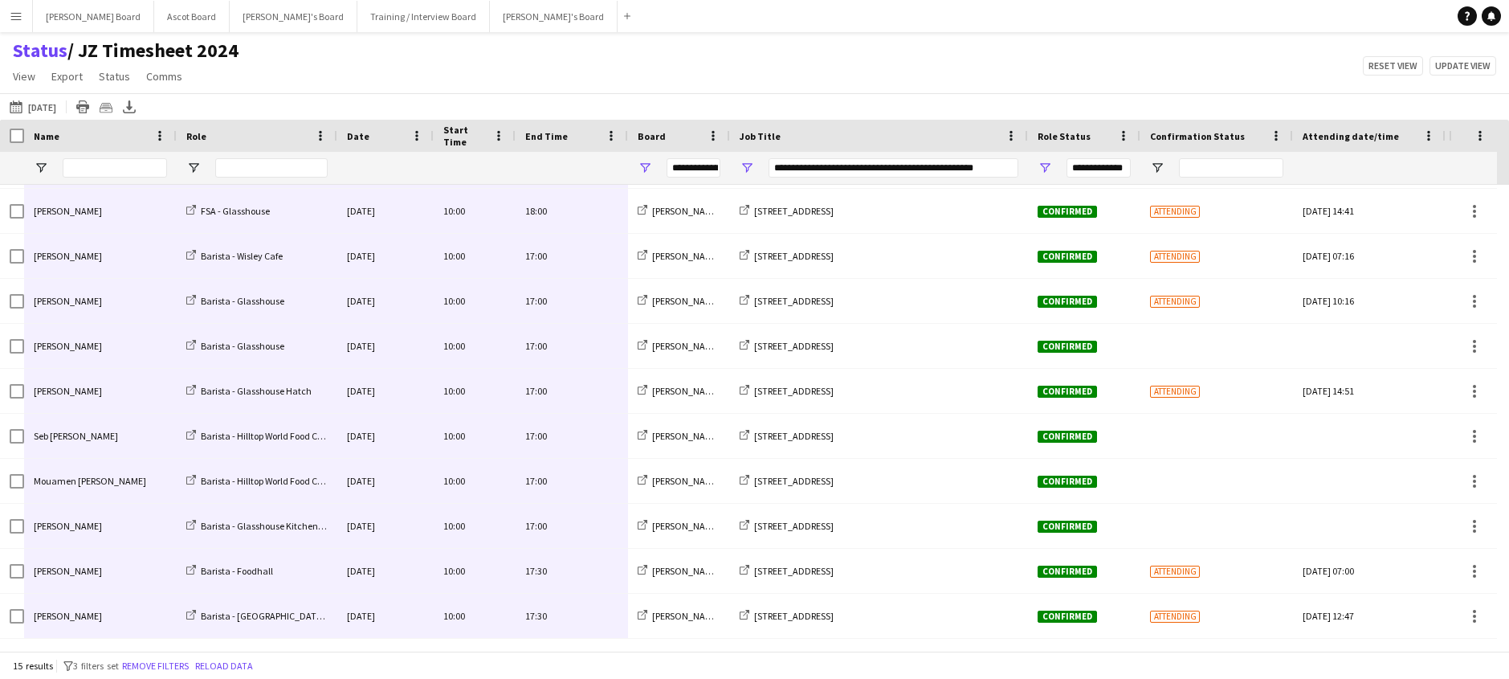
drag, startPoint x: 570, startPoint y: 197, endPoint x: 51, endPoint y: 617, distance: 667.7
click at [51, 617] on div "Jonathan Gunde FSA - Lime Tree Wed, 8 Oct 2025 09:00 18:00 Jakub's Board RHS Wi…" at bounding box center [867, 301] width 1735 height 675
